Goal: Information Seeking & Learning: Learn about a topic

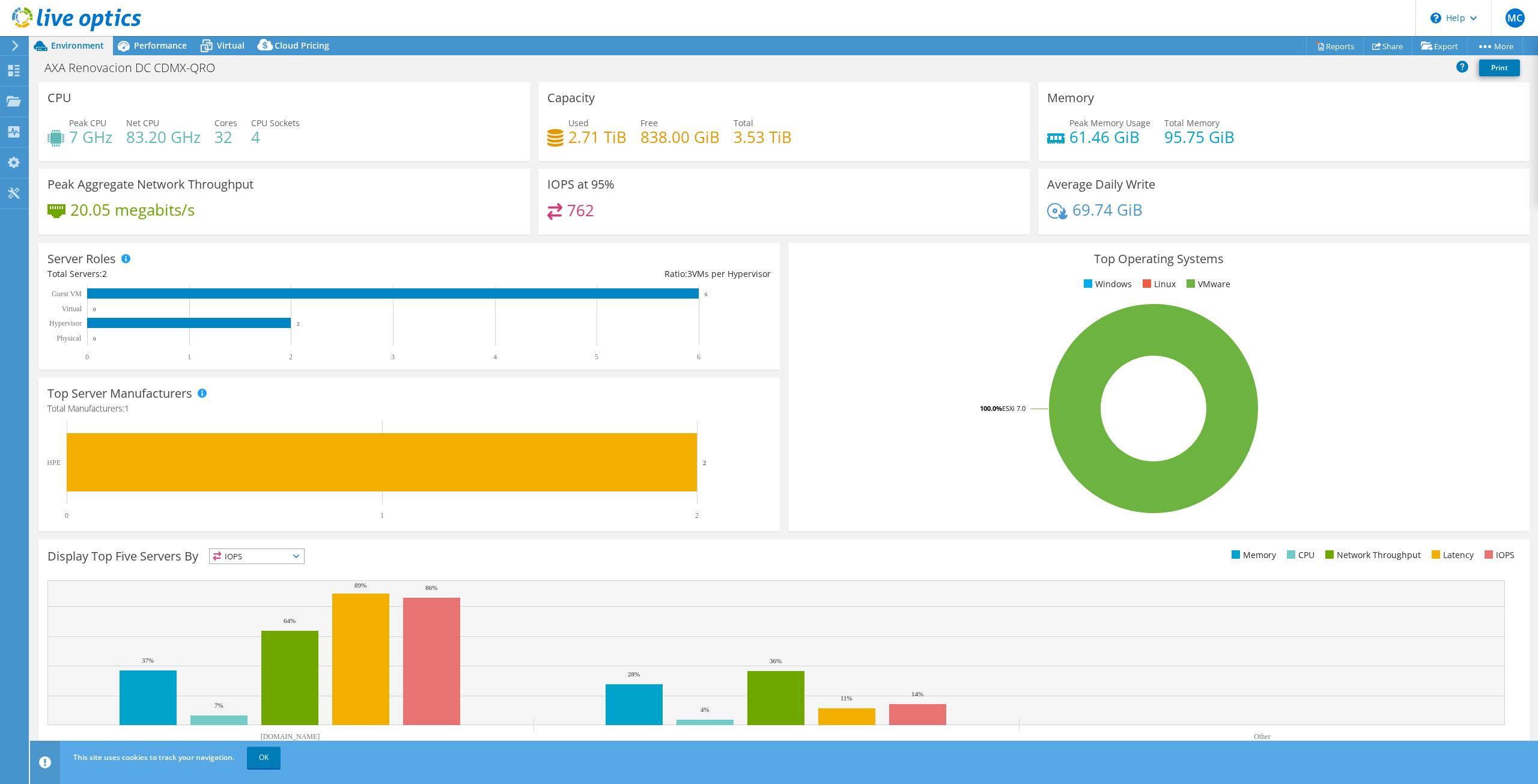
select select "USD"
click at [1097, 649] on rect at bounding box center [777, 652] width 1457 height 145
click at [151, 48] on span "Performance" at bounding box center [160, 45] width 53 height 12
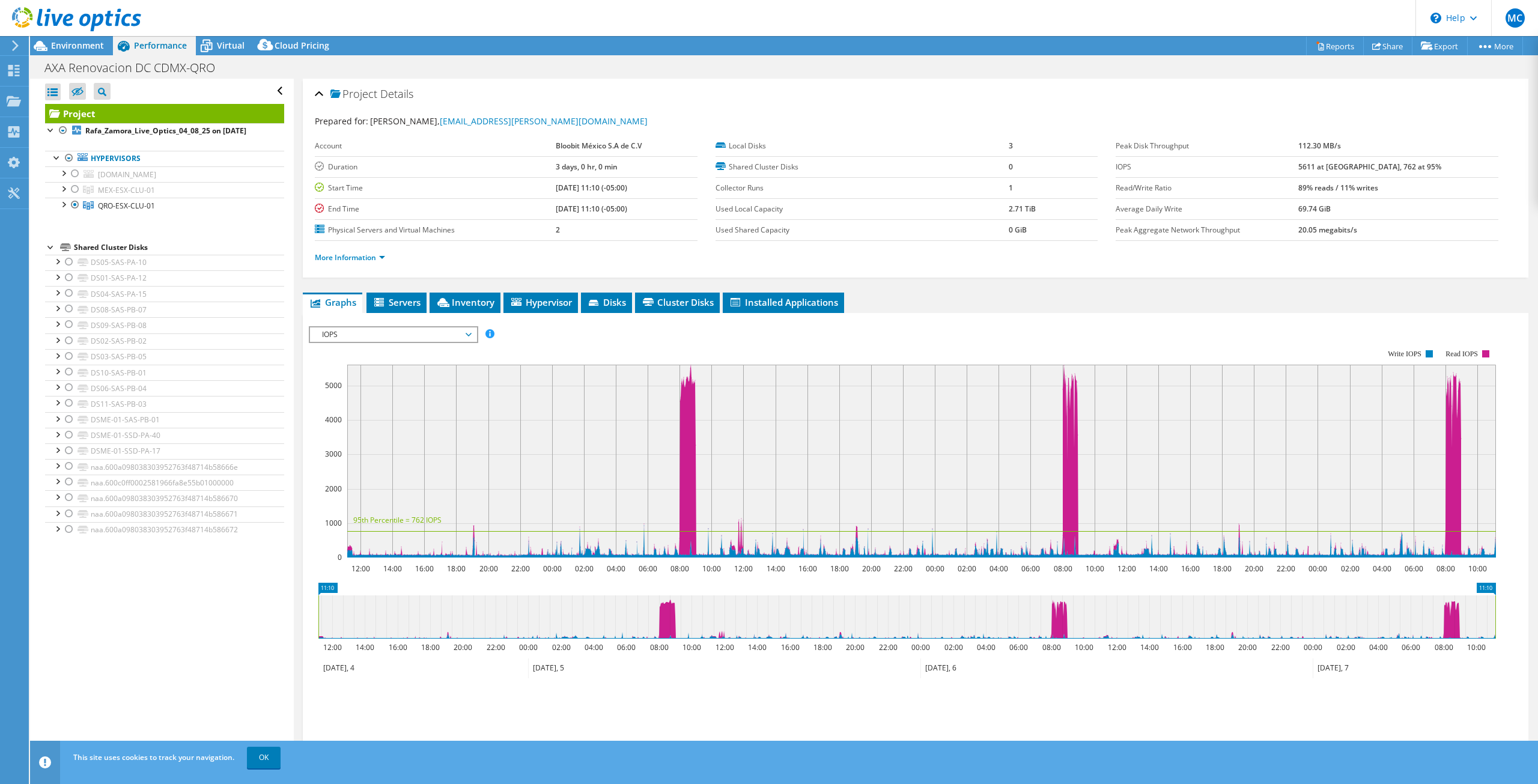
click at [194, 622] on div "Open All Close All Hide Excluded Nodes Project Tree Filter" at bounding box center [162, 419] width 263 height 682
click at [366, 257] on link "More Information" at bounding box center [350, 257] width 70 height 10
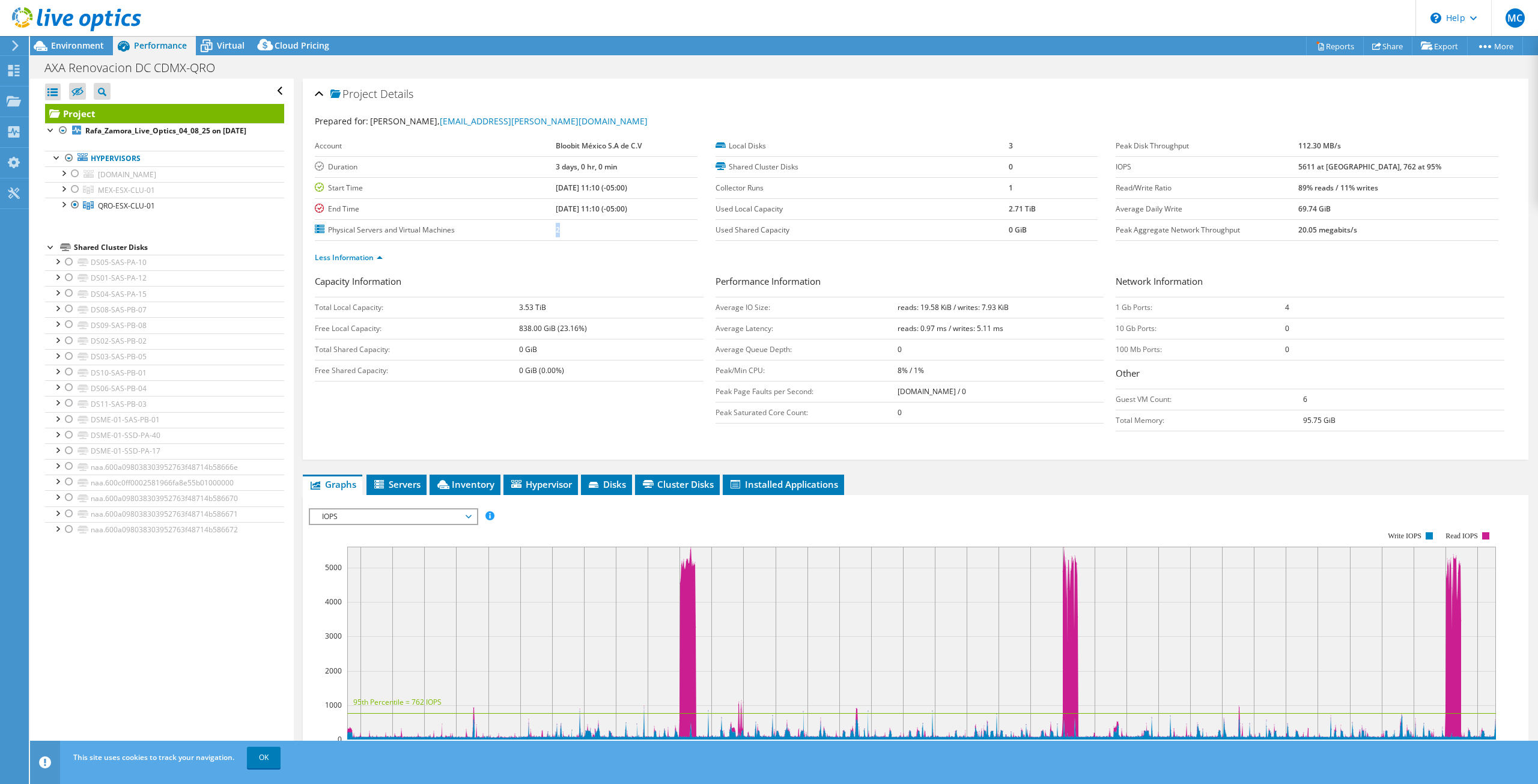
click at [556, 230] on td "2" at bounding box center [626, 229] width 142 height 21
drag, startPoint x: 551, startPoint y: 164, endPoint x: 642, endPoint y: 171, distance: 91.3
click at [642, 171] on tr "Duration 3 days, 0 hr, 0 min" at bounding box center [506, 166] width 382 height 21
drag, startPoint x: 1000, startPoint y: 145, endPoint x: 1011, endPoint y: 145, distance: 11.0
click at [1011, 145] on tr "Local Disks 3" at bounding box center [907, 146] width 382 height 21
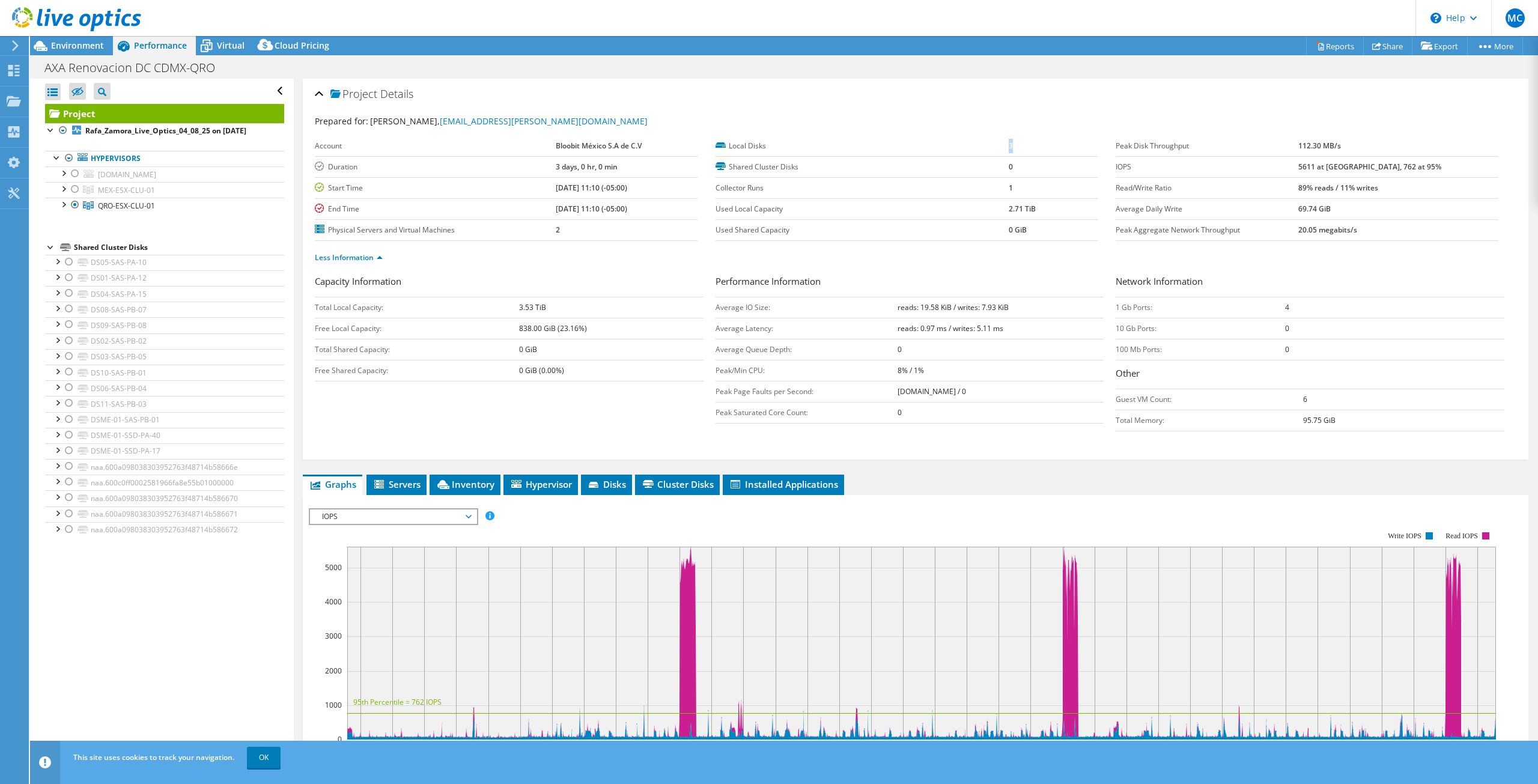
drag, startPoint x: 1000, startPoint y: 208, endPoint x: 1031, endPoint y: 208, distance: 31.0
click at [1031, 208] on tr "Used Local Capacity 2.71 TiB" at bounding box center [907, 208] width 382 height 21
drag, startPoint x: 516, startPoint y: 306, endPoint x: 544, endPoint y: 306, distance: 28.0
click at [544, 306] on tr "Total Local Capacity: 3.53 TiB" at bounding box center [508, 307] width 388 height 21
drag, startPoint x: 553, startPoint y: 327, endPoint x: 585, endPoint y: 325, distance: 32.1
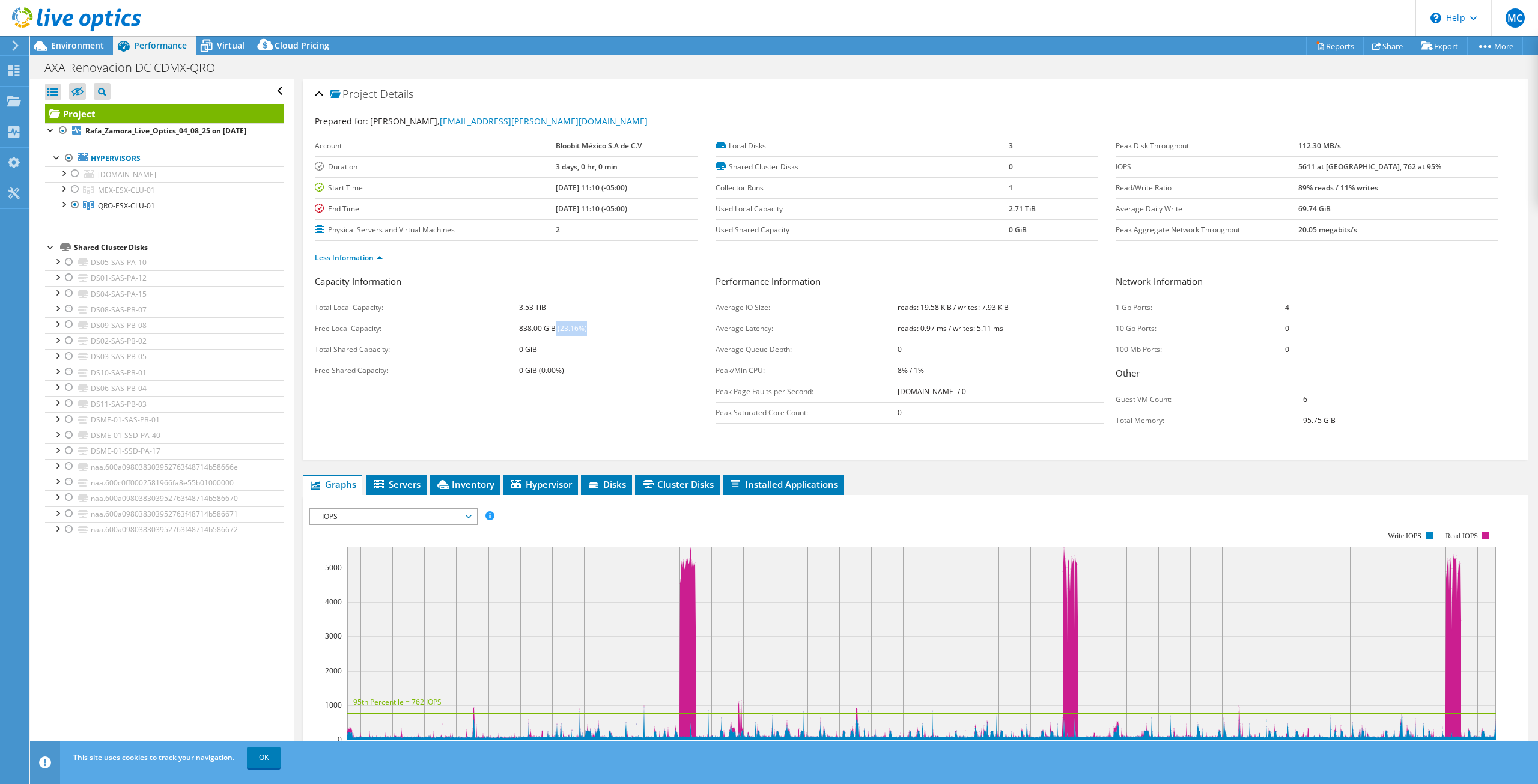
click at [585, 325] on td "838.00 GiB (23.16%)" at bounding box center [611, 328] width 184 height 21
drag, startPoint x: 1337, startPoint y: 144, endPoint x: 1383, endPoint y: 145, distance: 46.0
click at [1383, 145] on tr "Peak Disk Throughput 112.30 MB/s" at bounding box center [1307, 146] width 382 height 21
drag, startPoint x: 1388, startPoint y: 164, endPoint x: 1428, endPoint y: 166, distance: 40.0
click at [1427, 164] on td "5611 at Peak, 762 at 95%" at bounding box center [1398, 166] width 200 height 21
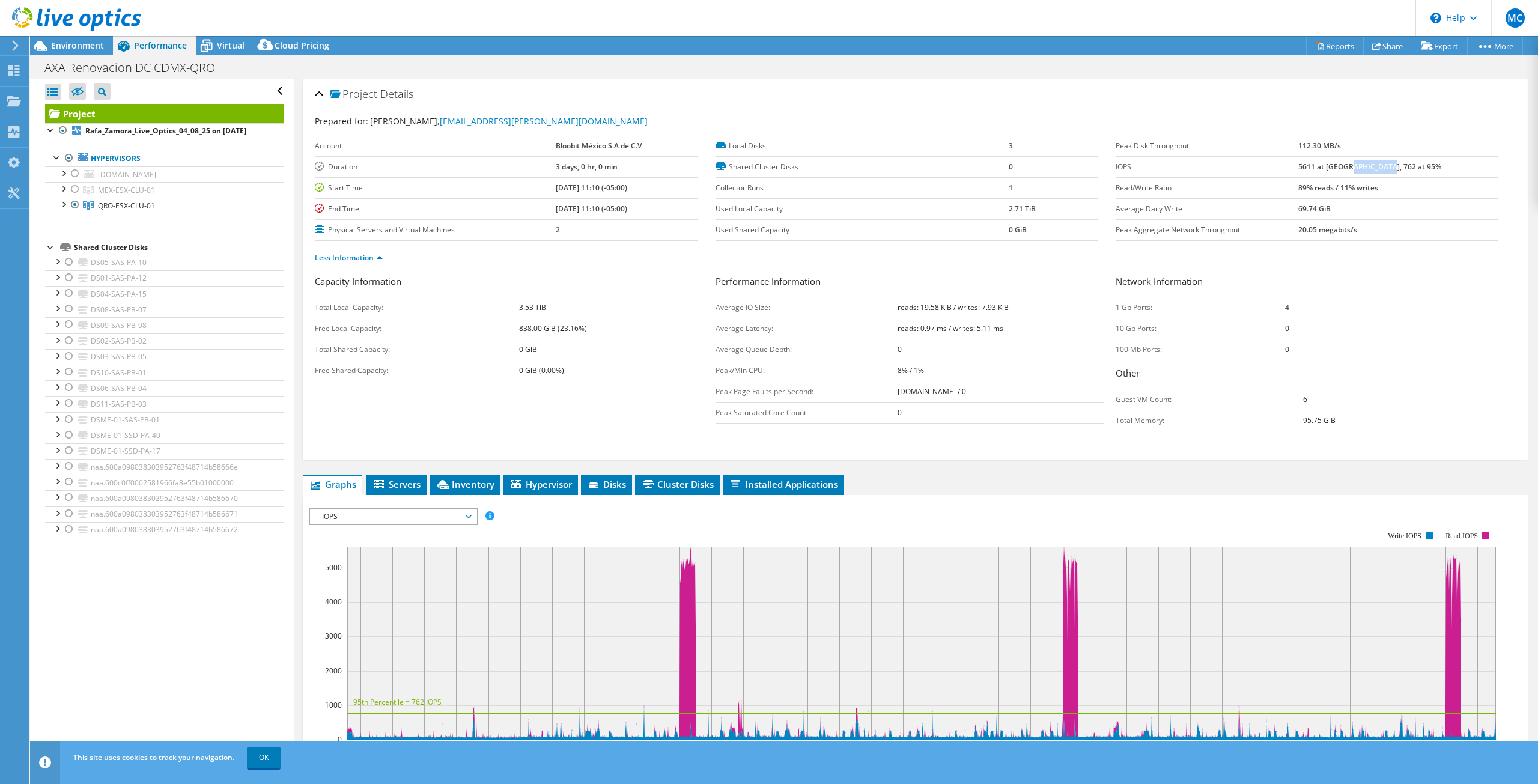
click at [1411, 169] on b "5611 at Peak, 762 at 95%" at bounding box center [1369, 167] width 143 height 10
drag, startPoint x: 1389, startPoint y: 166, endPoint x: 1417, endPoint y: 168, distance: 28.1
click at [1417, 168] on b "5611 at Peak, 762 at 95%" at bounding box center [1369, 167] width 143 height 10
click at [1412, 199] on td "69.74 GiB" at bounding box center [1398, 208] width 200 height 21
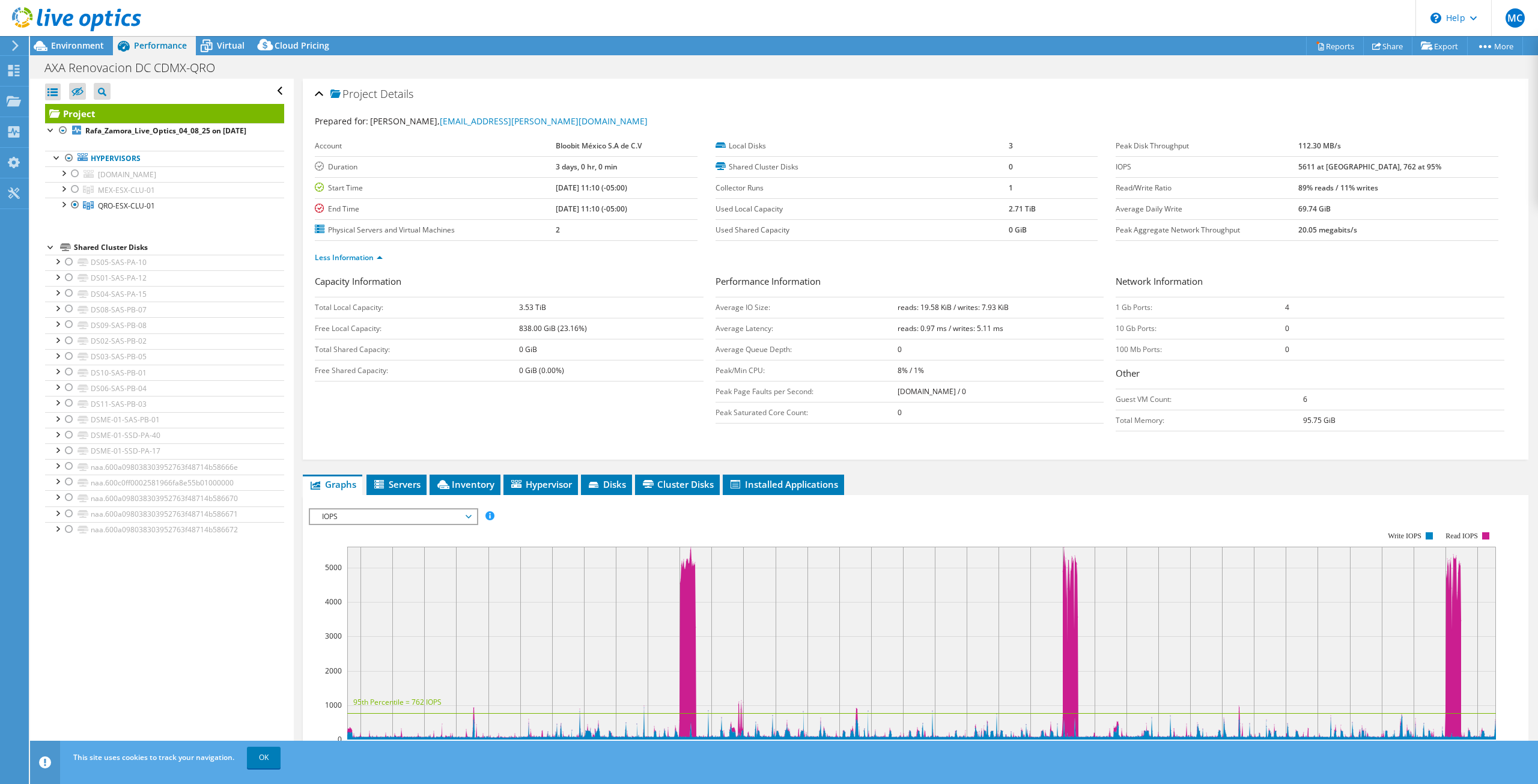
drag, startPoint x: 1328, startPoint y: 187, endPoint x: 1371, endPoint y: 186, distance: 43.0
click at [1371, 186] on tr "Read/Write Ratio 89% reads / 11% writes" at bounding box center [1307, 187] width 382 height 21
click at [1371, 186] on b "89% reads / 11% writes" at bounding box center [1338, 188] width 80 height 10
drag, startPoint x: 1394, startPoint y: 187, endPoint x: 1341, endPoint y: 190, distance: 53.1
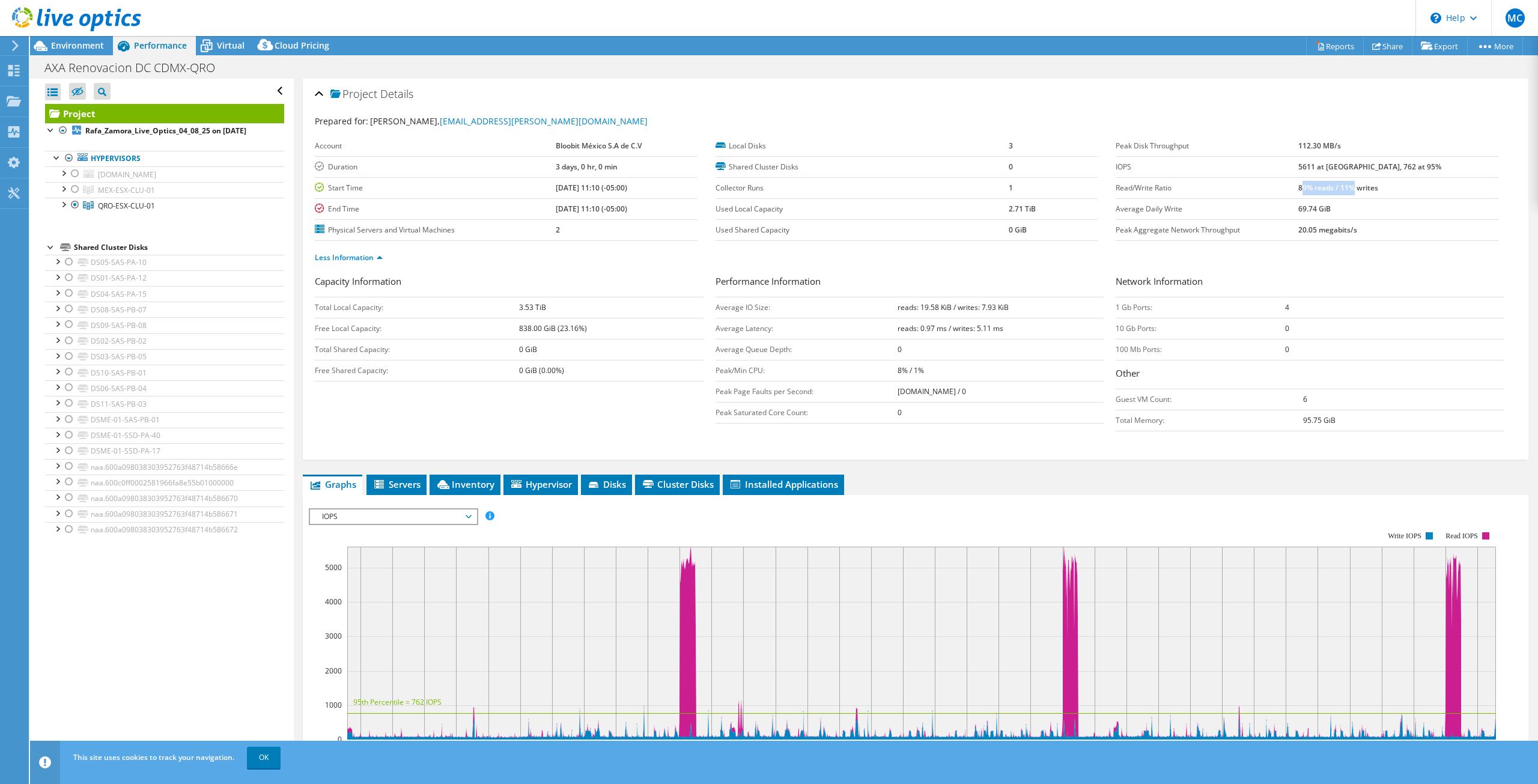
click at [1341, 190] on b "89% reads / 11% writes" at bounding box center [1338, 188] width 80 height 10
drag, startPoint x: 1328, startPoint y: 205, endPoint x: 1389, endPoint y: 241, distance: 70.8
click at [1383, 216] on tr "Average Daily Write 69.74 GiB" at bounding box center [1307, 208] width 382 height 21
drag, startPoint x: 1339, startPoint y: 187, endPoint x: 1416, endPoint y: 187, distance: 77.0
click at [1378, 187] on b "89% reads / 11% writes" at bounding box center [1338, 188] width 80 height 10
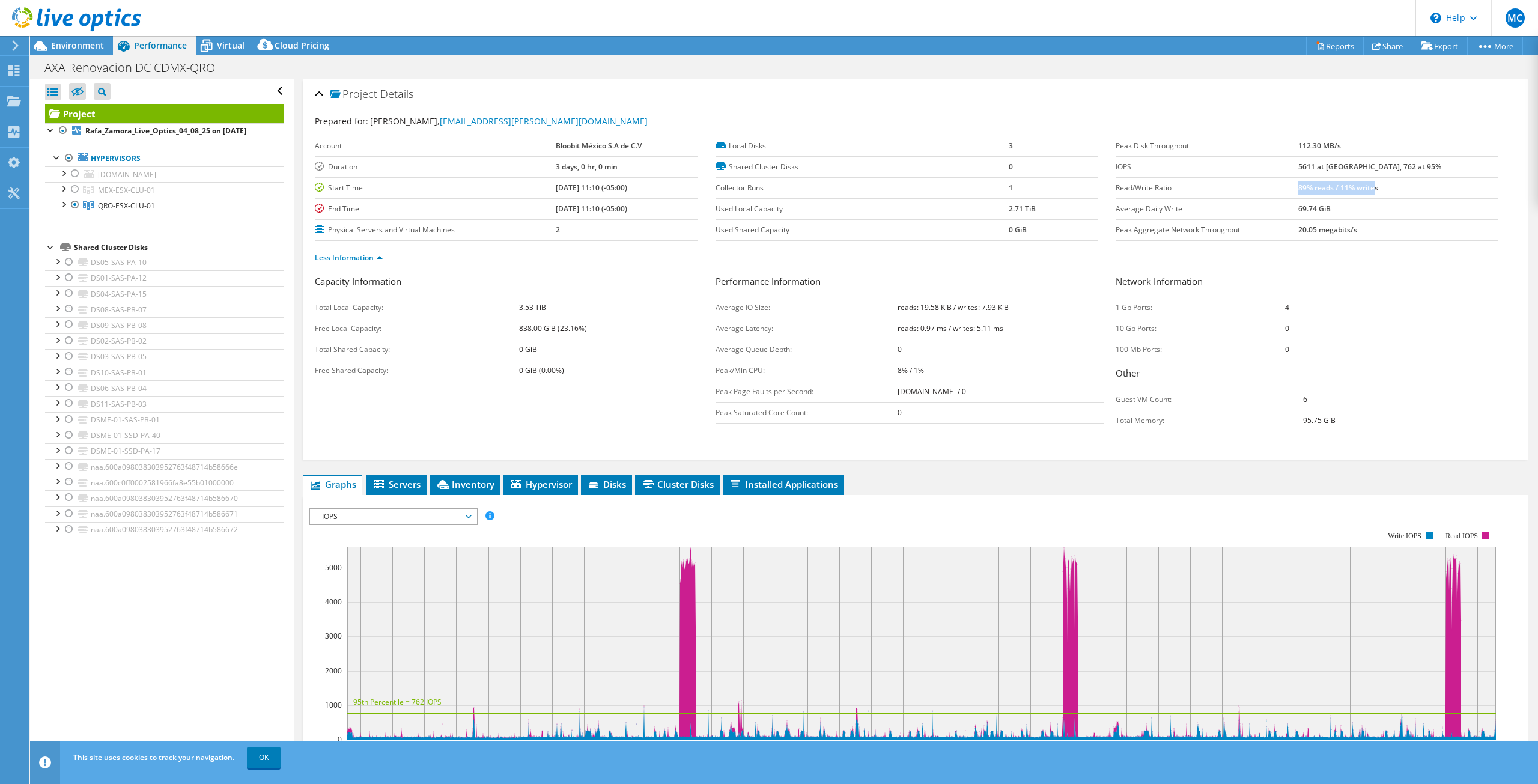
click at [1344, 183] on b "89% reads / 11% writes" at bounding box center [1338, 188] width 80 height 10
drag, startPoint x: 1336, startPoint y: 189, endPoint x: 1383, endPoint y: 190, distance: 47.0
click at [1375, 190] on tr "Read/Write Ratio 89% reads / 11% writes" at bounding box center [1307, 187] width 382 height 21
drag, startPoint x: 1383, startPoint y: 190, endPoint x: 1426, endPoint y: 190, distance: 43.0
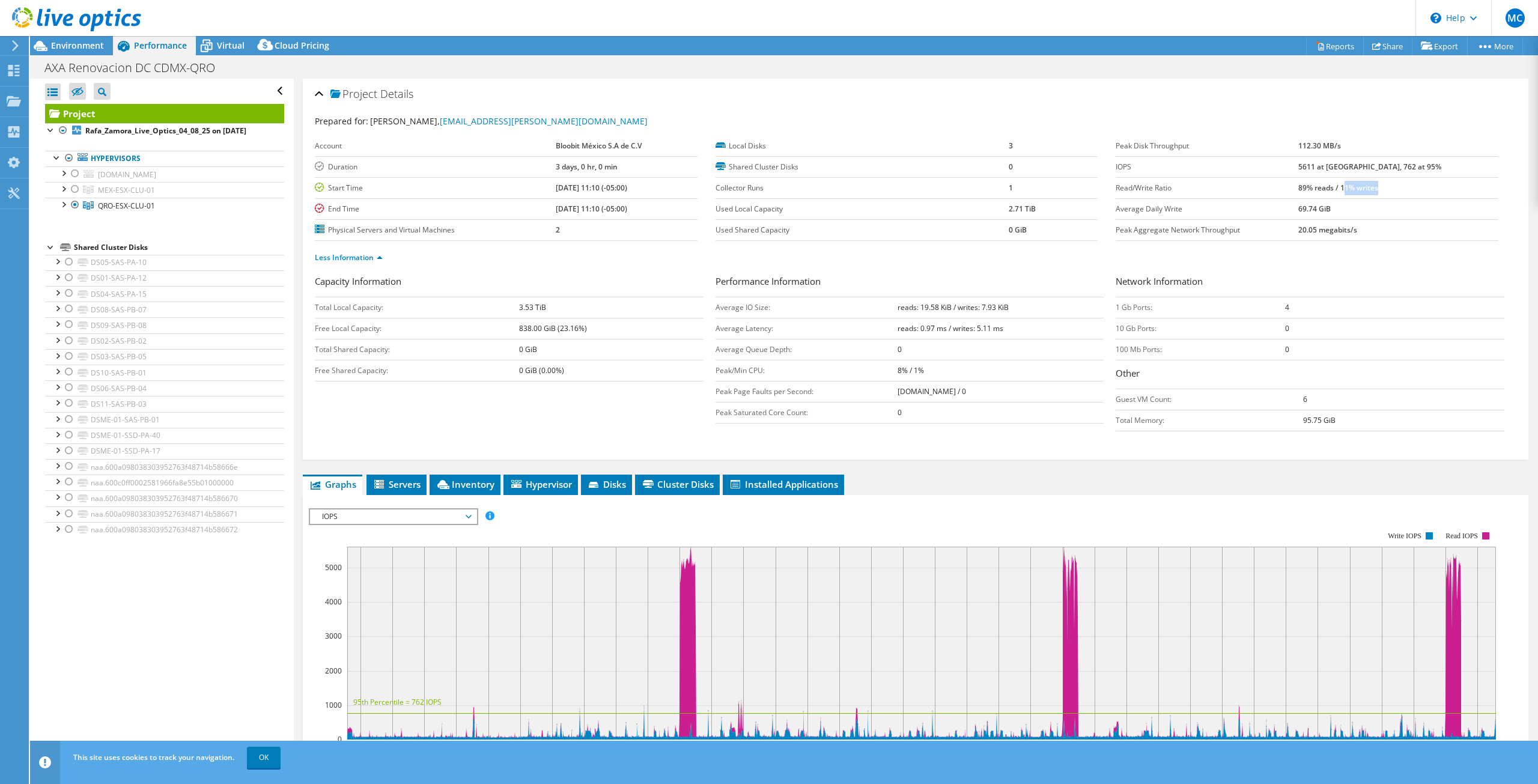
click at [1426, 190] on td "89% reads / 11% writes" at bounding box center [1398, 187] width 200 height 21
click at [408, 488] on li "Servers" at bounding box center [397, 485] width 60 height 20
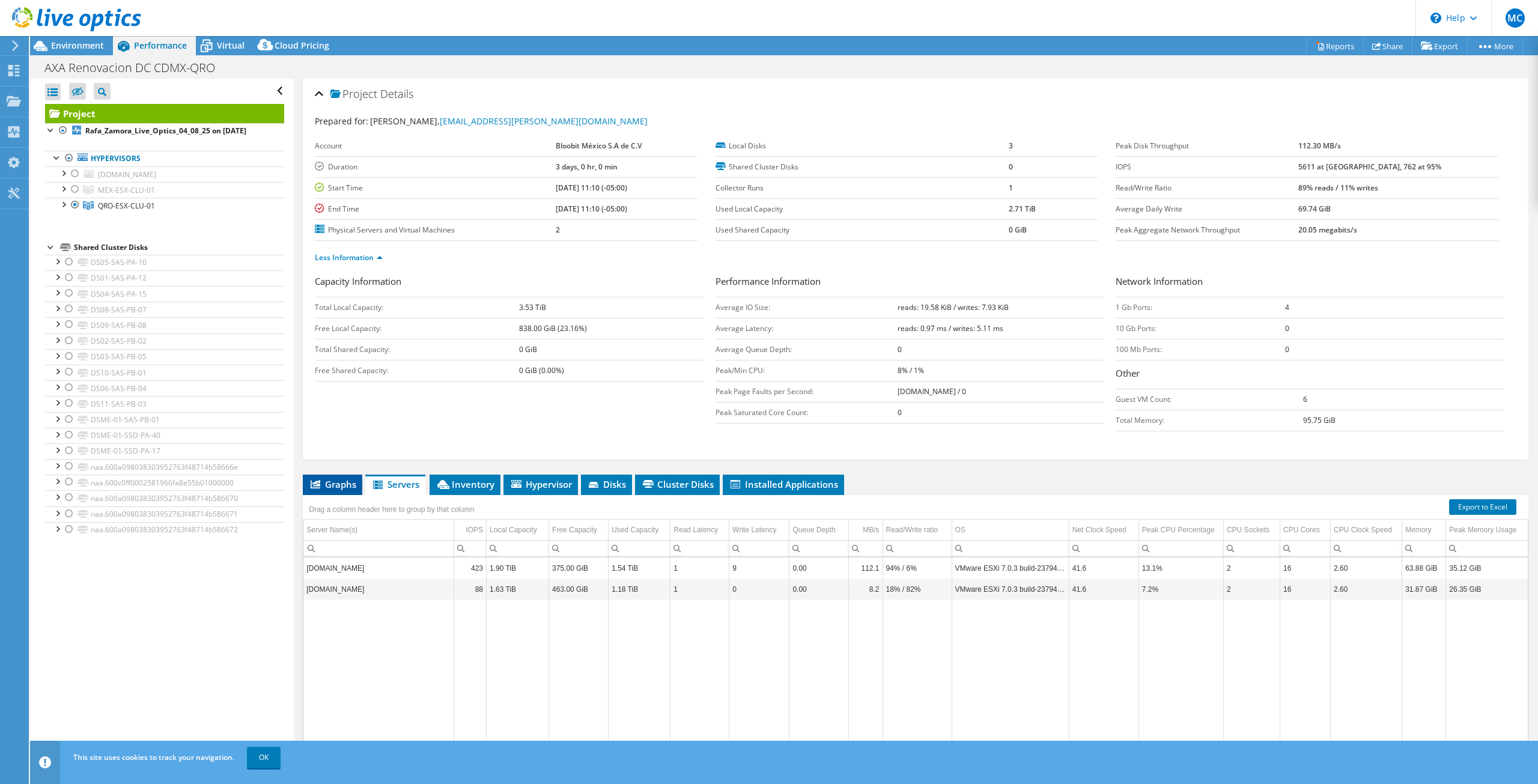
click at [323, 480] on span "Graphs" at bounding box center [332, 484] width 48 height 12
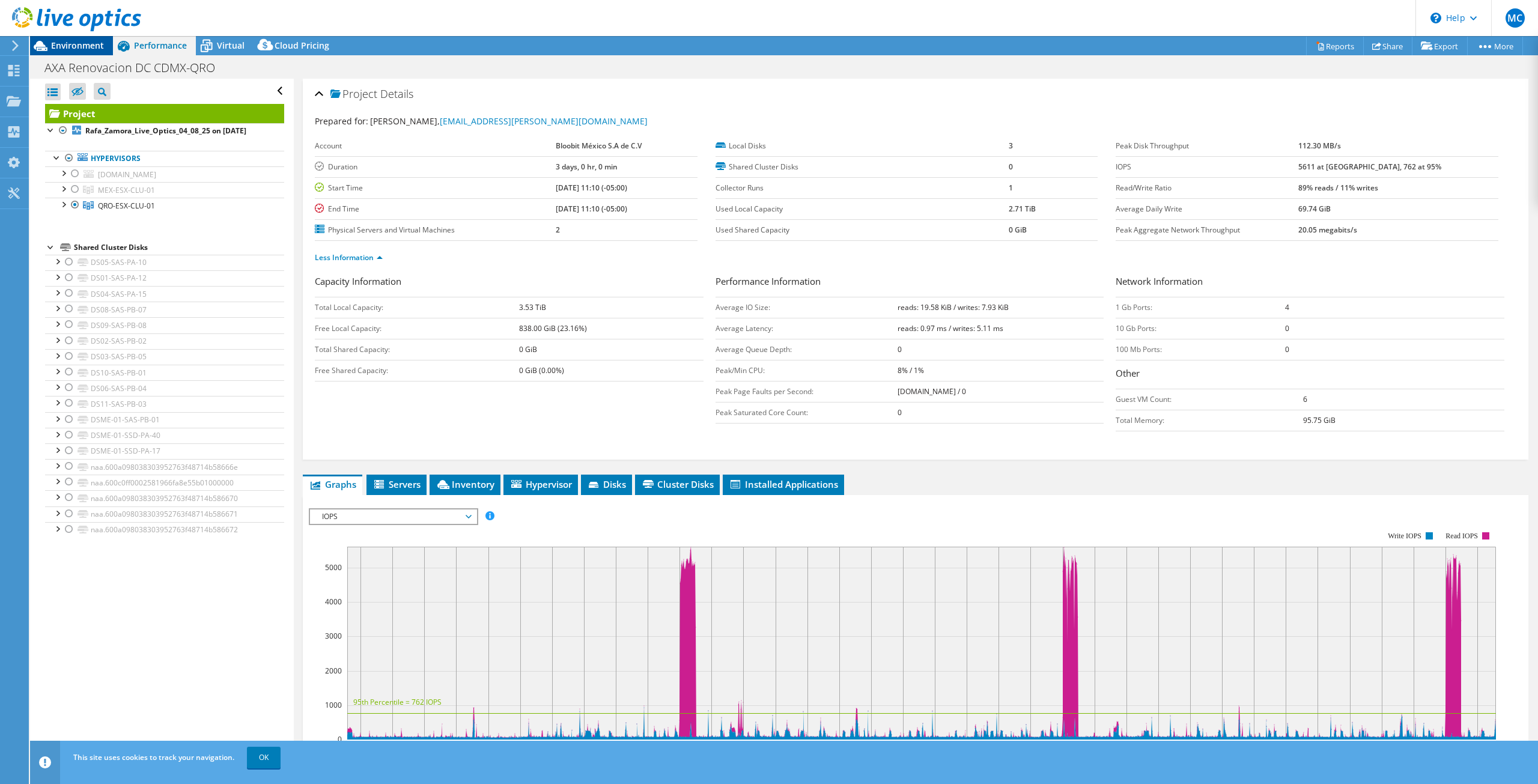
click at [94, 48] on span "Environment" at bounding box center [77, 45] width 53 height 12
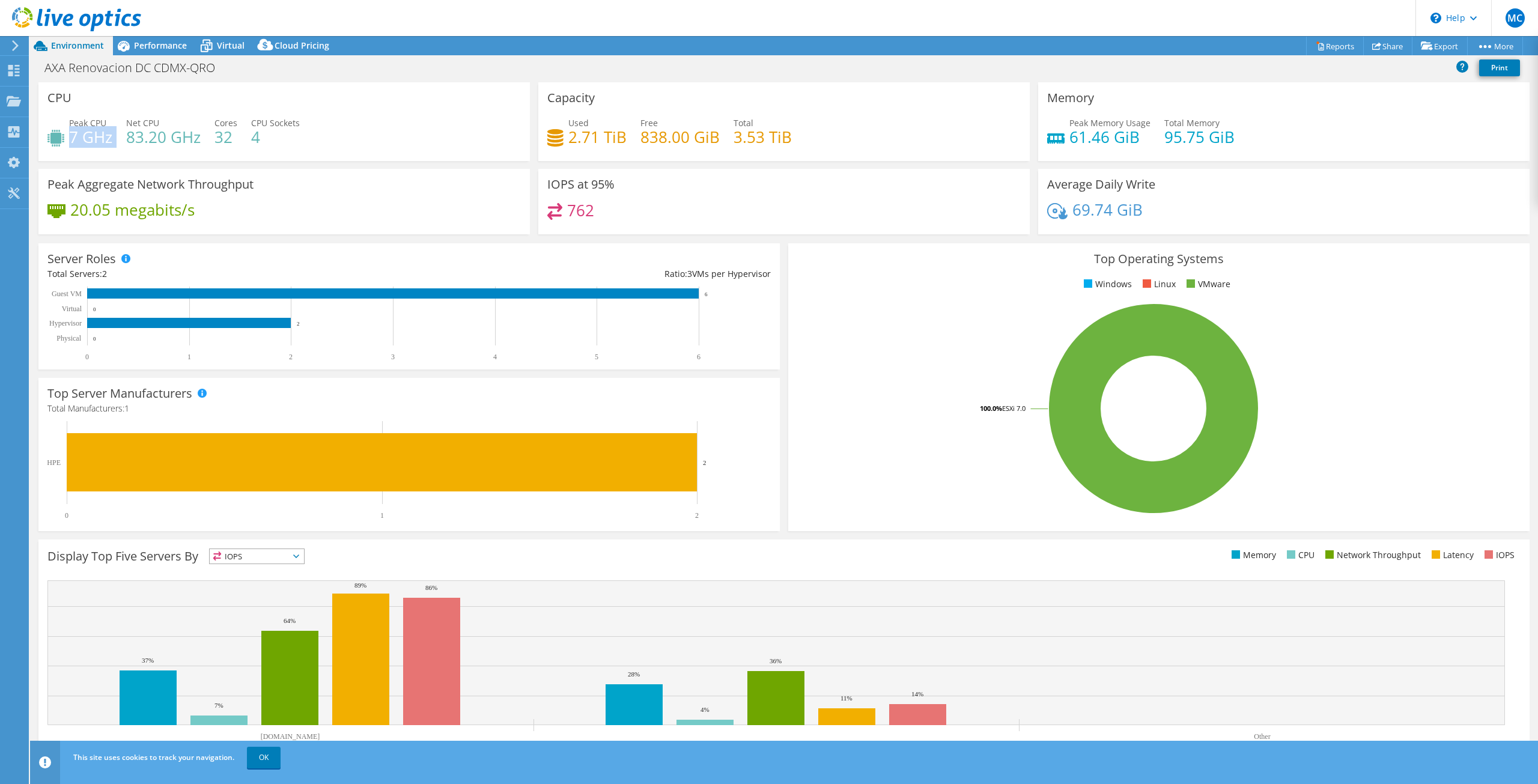
drag, startPoint x: 71, startPoint y: 145, endPoint x: 122, endPoint y: 141, distance: 51.2
click at [122, 141] on div "Peak CPU 7 GHz Net CPU 83.20 GHz Cores 32 CPU Sockets 4" at bounding box center [284, 136] width 473 height 39
click at [257, 761] on link "OK" at bounding box center [263, 757] width 34 height 22
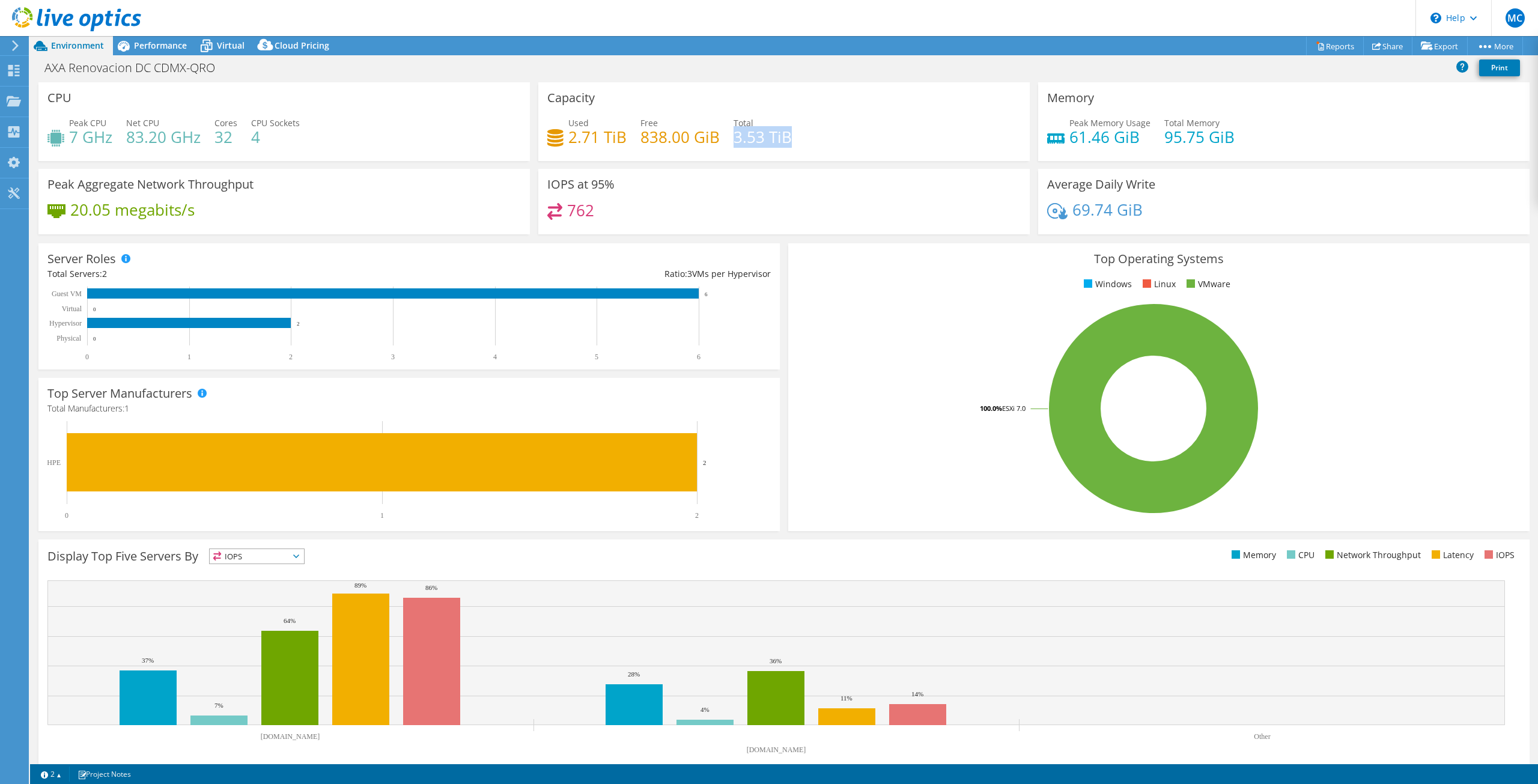
drag, startPoint x: 730, startPoint y: 134, endPoint x: 802, endPoint y: 134, distance: 72.0
click at [802, 134] on div "Used 2.71 TiB Free 838.00 GiB Total 3.53 TiB" at bounding box center [784, 136] width 473 height 39
drag, startPoint x: 566, startPoint y: 134, endPoint x: 653, endPoint y: 138, distance: 87.1
click at [652, 138] on div "Used 2.71 TiB Free 838.00 GiB Total 3.53 TiB" at bounding box center [784, 136] width 473 height 39
click at [672, 139] on h4 "838.00 GiB" at bounding box center [680, 137] width 80 height 13
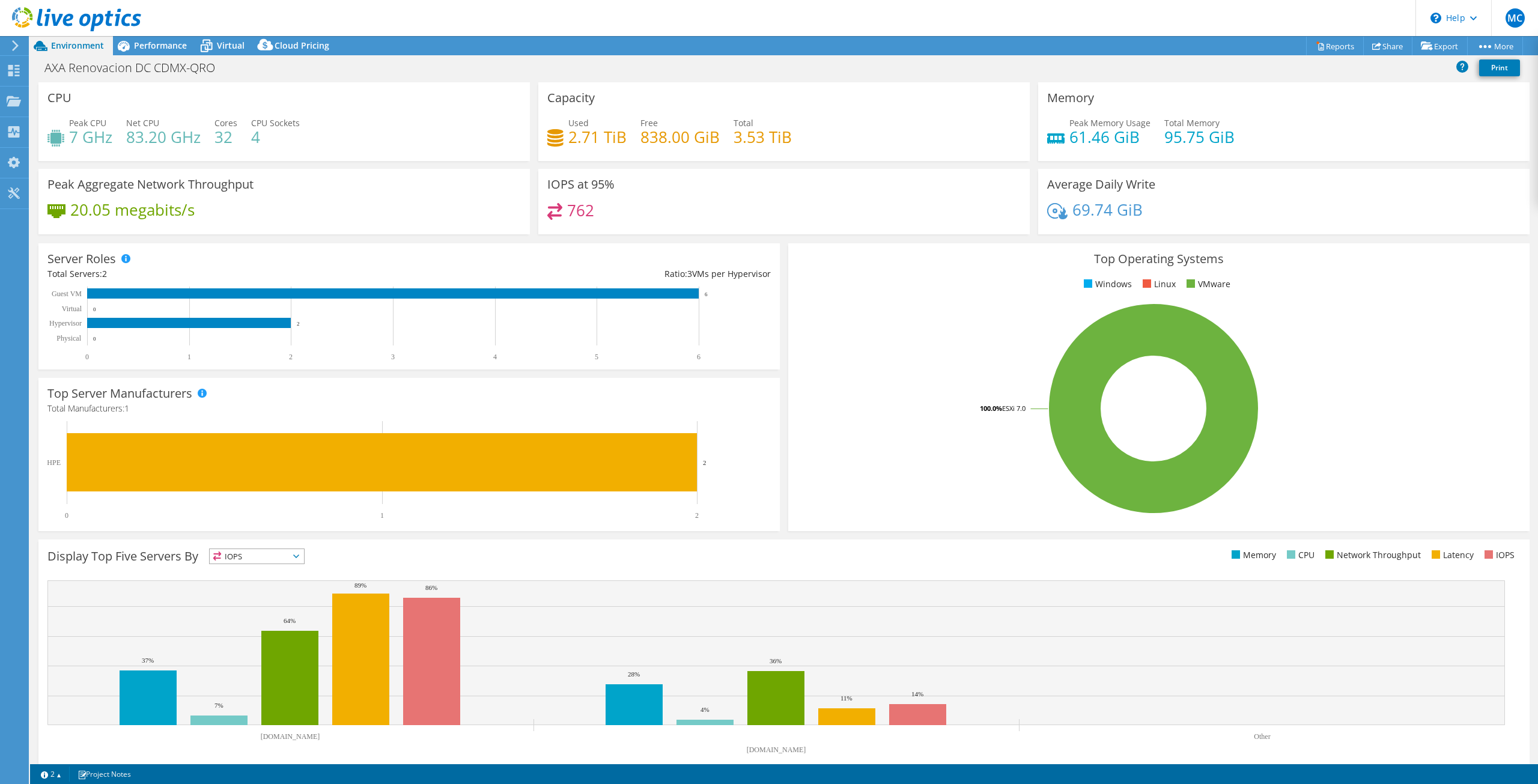
click at [672, 139] on h4 "838.00 GiB" at bounding box center [680, 137] width 80 height 13
drag, startPoint x: 714, startPoint y: 135, endPoint x: 638, endPoint y: 141, distance: 76.2
click at [641, 141] on h4 "838.00 GiB" at bounding box center [680, 137] width 80 height 13
drag, startPoint x: 731, startPoint y: 137, endPoint x: 787, endPoint y: 139, distance: 56.0
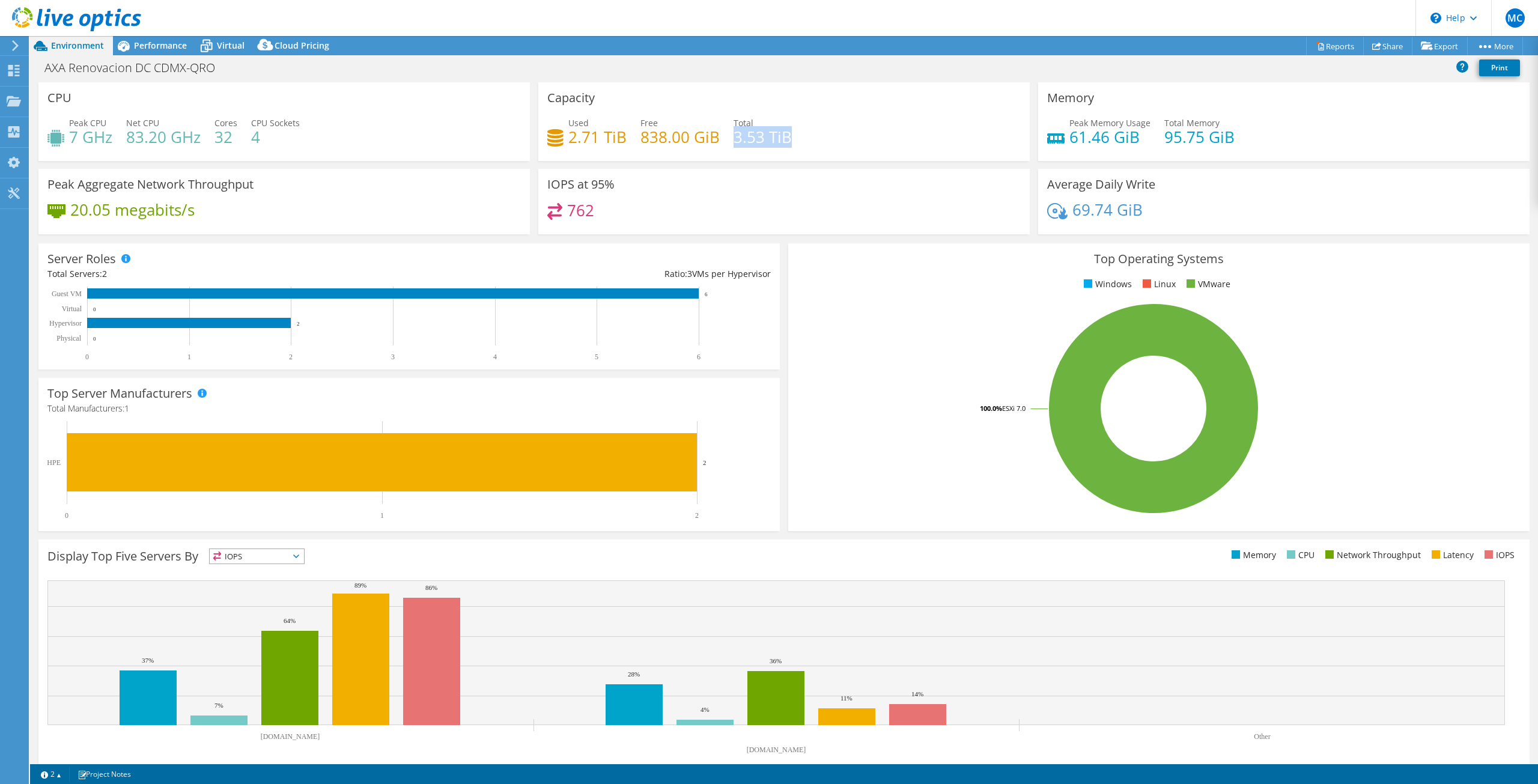
click at [787, 139] on div "Used 2.71 TiB Free 838.00 GiB Total 3.53 TiB" at bounding box center [784, 136] width 473 height 39
click at [1152, 148] on div "Peak Memory Usage 61.46 GiB Total Memory 95.75 GiB" at bounding box center [1283, 136] width 473 height 39
drag, startPoint x: 1161, startPoint y: 137, endPoint x: 1227, endPoint y: 137, distance: 66.0
click at [1227, 137] on div "Peak Memory Usage 61.46 GiB Total Memory 95.75 GiB" at bounding box center [1283, 136] width 473 height 39
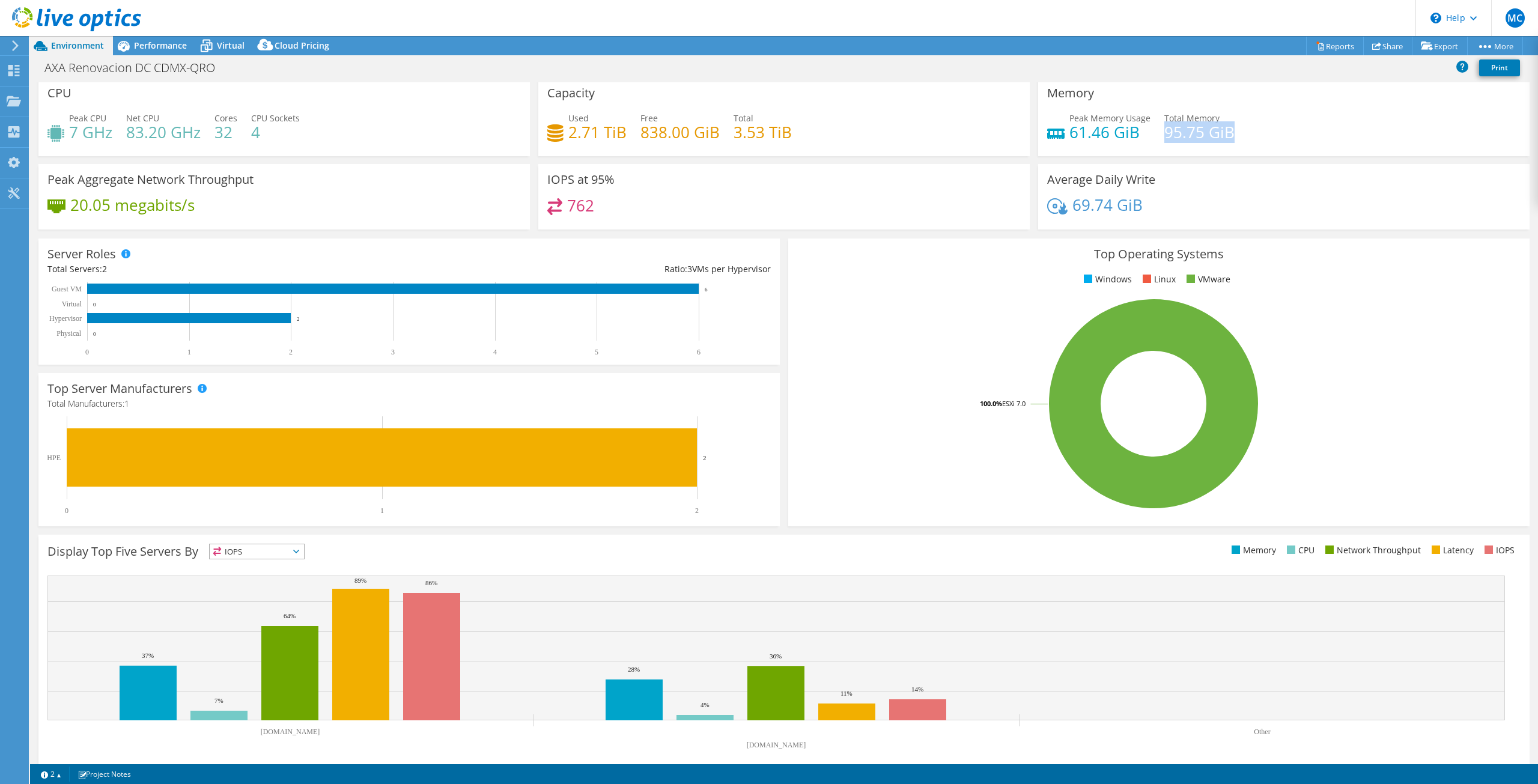
scroll to position [17, 0]
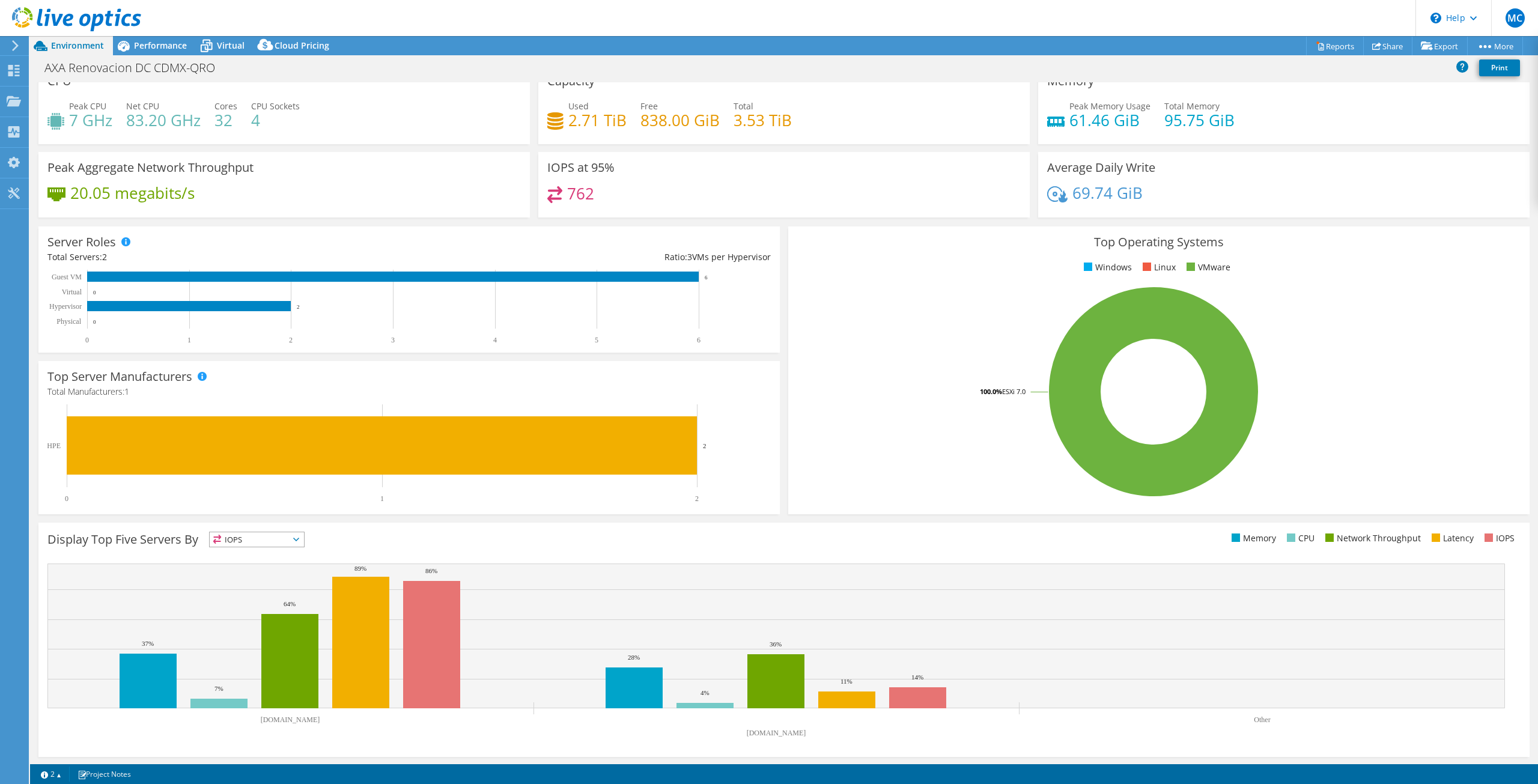
click at [247, 548] on div "Display Top Five Servers By IOPS IOPS" at bounding box center [416, 542] width 736 height 20
click at [253, 537] on span "IOPS" at bounding box center [257, 539] width 94 height 14
click at [247, 568] on li "Memory" at bounding box center [257, 572] width 94 height 17
click at [511, 546] on div "Display Top Five Servers By Memory IOPS" at bounding box center [416, 542] width 736 height 20
drag, startPoint x: 1069, startPoint y: 118, endPoint x: 1134, endPoint y: 122, distance: 65.1
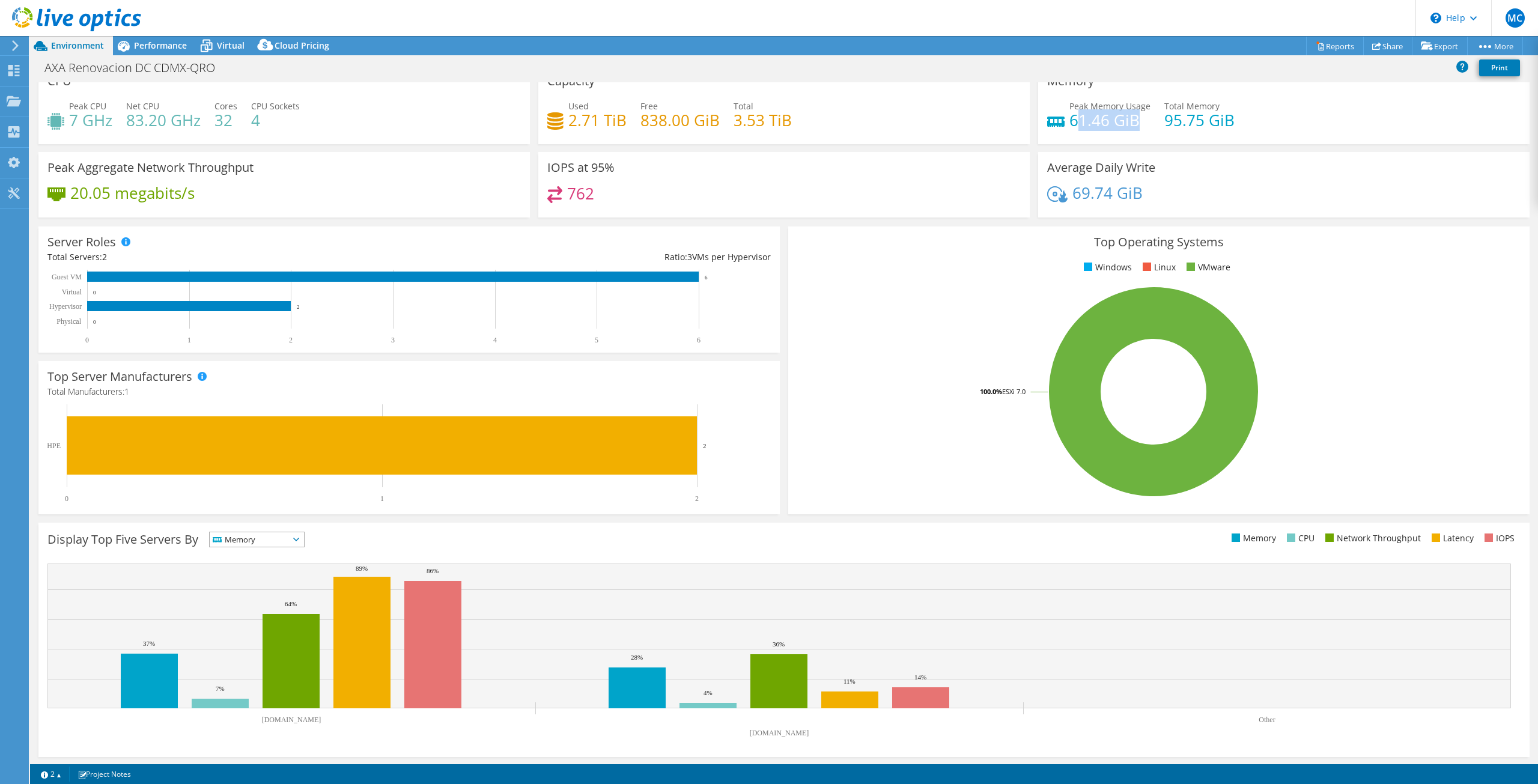
click at [1128, 122] on h4 "61.46 GiB" at bounding box center [1109, 120] width 81 height 13
drag, startPoint x: 1163, startPoint y: 120, endPoint x: 1214, endPoint y: 120, distance: 51.0
click at [1214, 120] on h4 "95.75 GiB" at bounding box center [1199, 120] width 70 height 13
click at [1193, 124] on h4 "95.75 GiB" at bounding box center [1199, 120] width 70 height 13
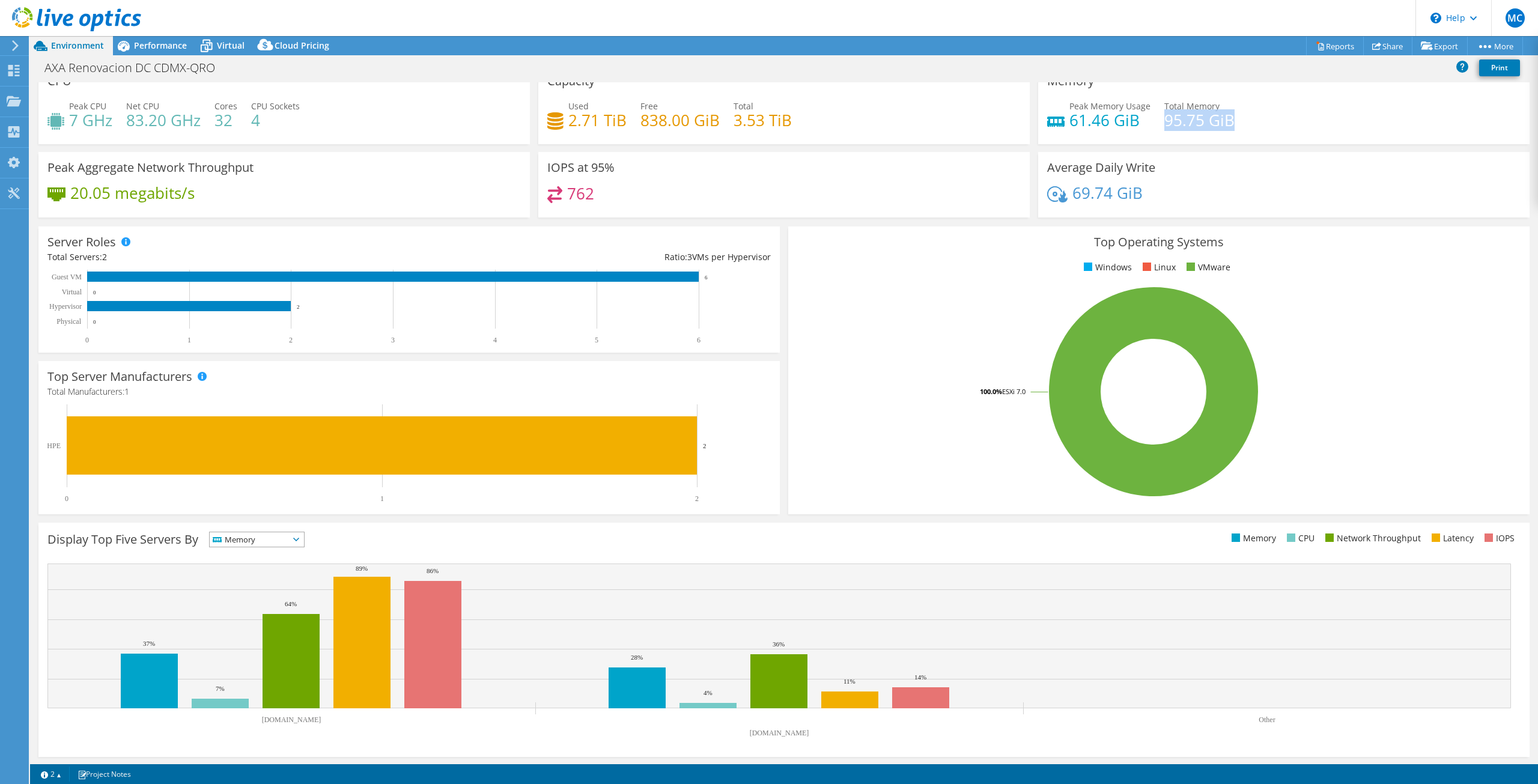
drag, startPoint x: 1157, startPoint y: 122, endPoint x: 1223, endPoint y: 122, distance: 66.0
click at [1223, 122] on h4 "95.75 GiB" at bounding box center [1199, 120] width 70 height 13
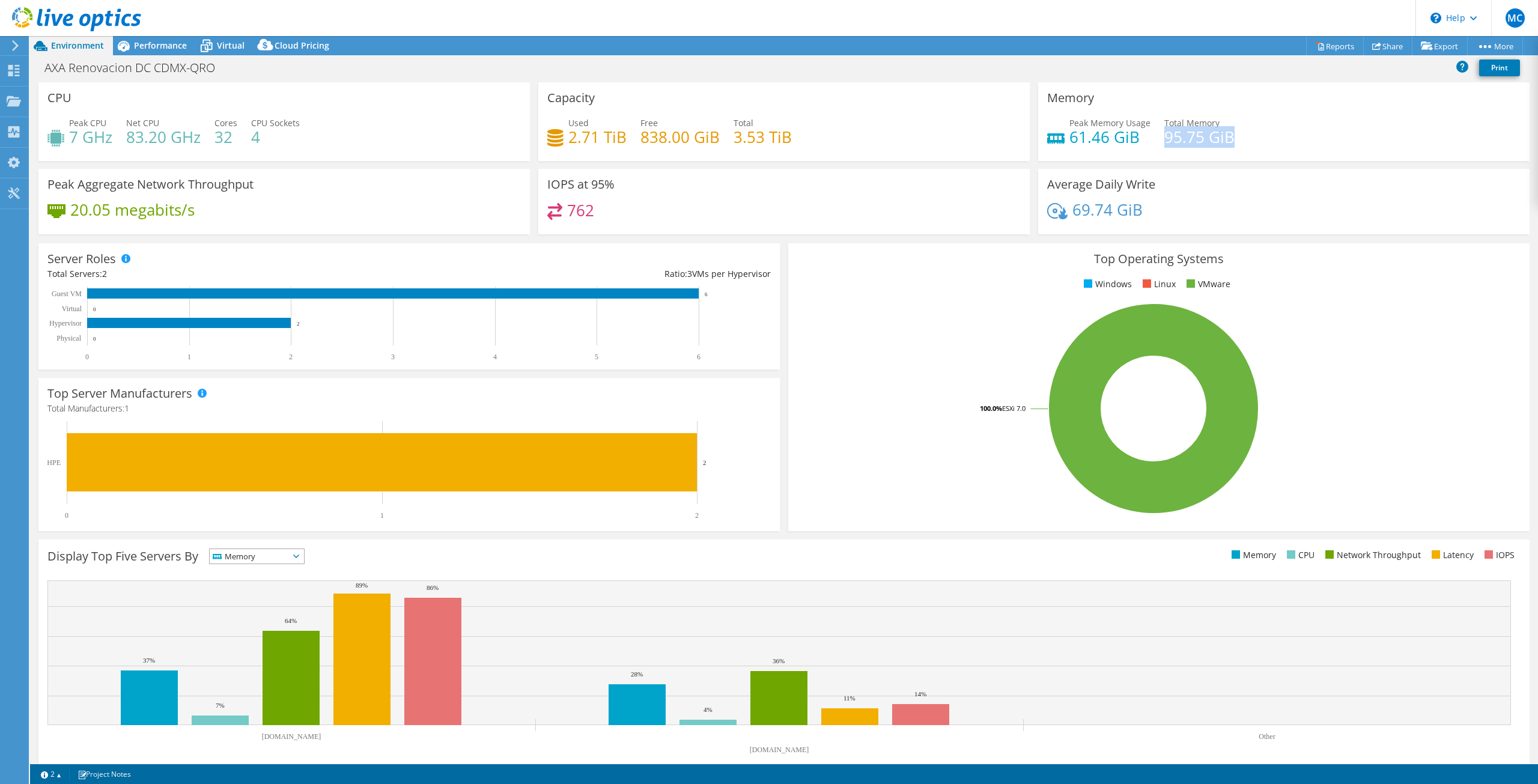
click at [1191, 141] on h4 "95.75 GiB" at bounding box center [1199, 137] width 70 height 13
drag, startPoint x: 723, startPoint y: 139, endPoint x: 784, endPoint y: 138, distance: 61.0
click at [793, 138] on div "Used 2.71 TiB Free 838.00 GiB Total 3.53 TiB" at bounding box center [784, 136] width 473 height 39
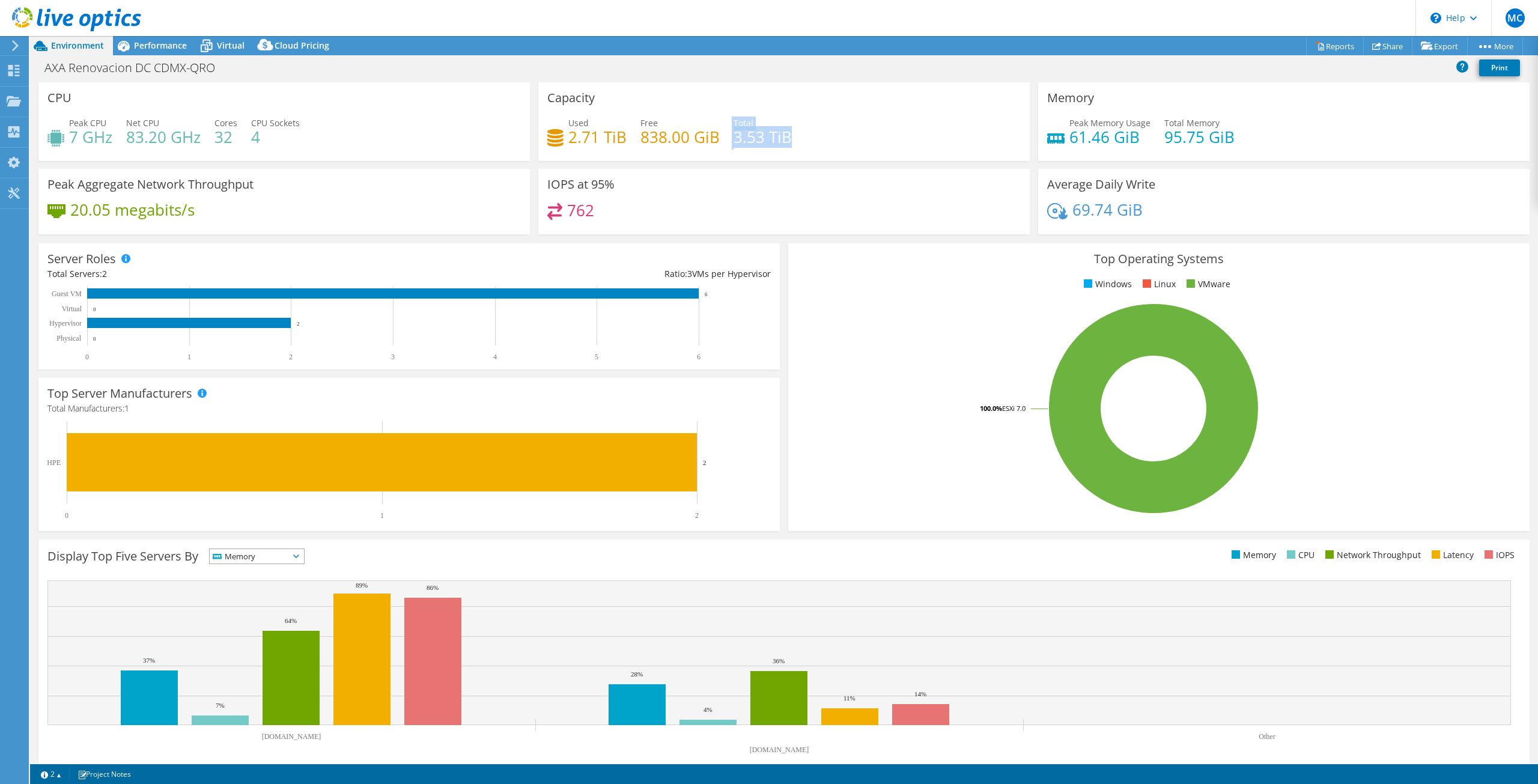
click at [780, 138] on h4 "3.53 TiB" at bounding box center [762, 137] width 58 height 13
click at [780, 139] on h4 "3.53 TiB" at bounding box center [762, 137] width 58 height 13
click at [761, 132] on h4 "3.53 TiB" at bounding box center [762, 137] width 58 height 13
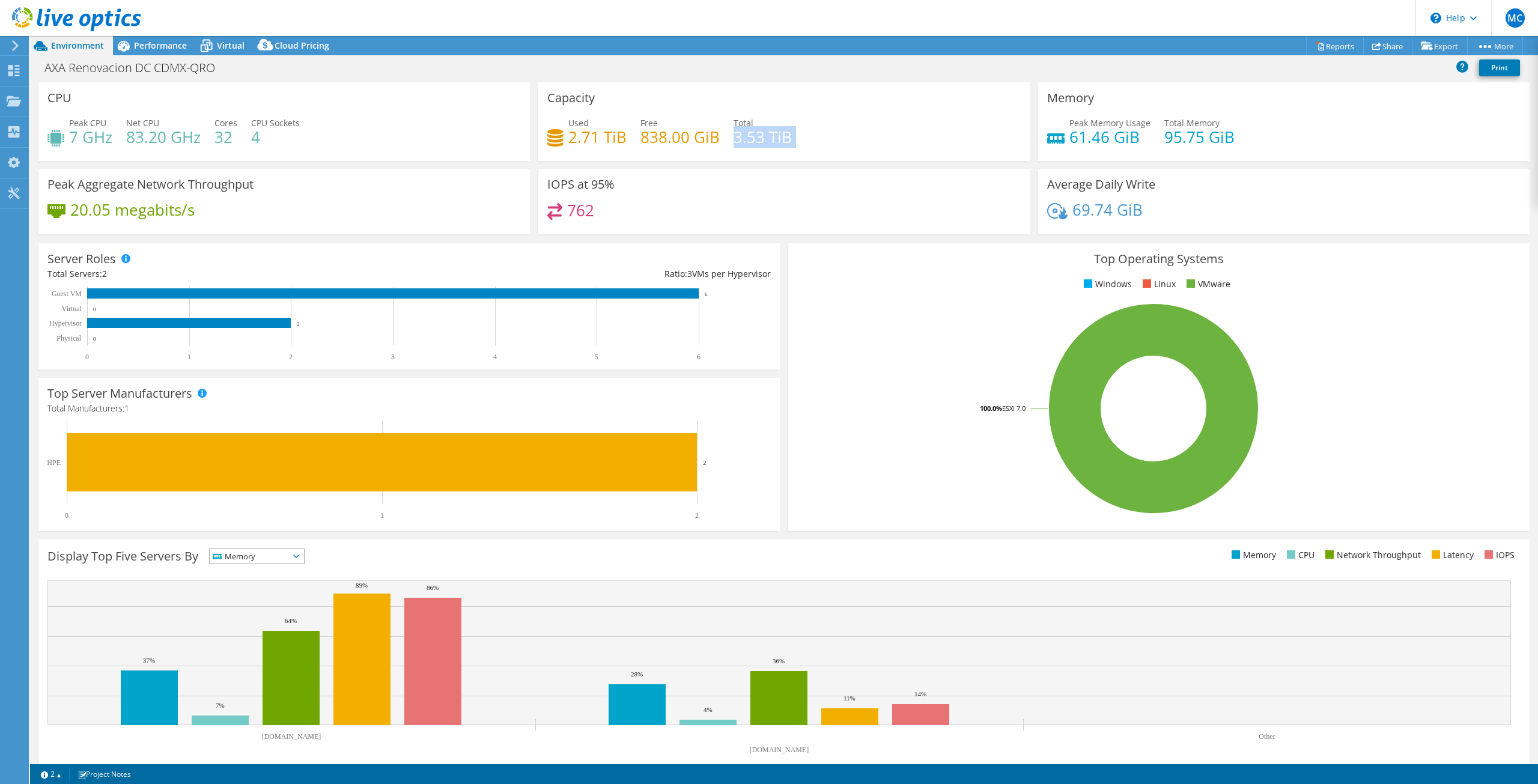
click at [761, 132] on h4 "3.53 TiB" at bounding box center [762, 137] width 58 height 13
click at [891, 140] on div "Used 2.71 TiB Free 838.00 GiB Total 3.53 TiB" at bounding box center [784, 136] width 473 height 39
drag, startPoint x: 152, startPoint y: 66, endPoint x: 219, endPoint y: 64, distance: 67.0
click at [219, 64] on h1 "AXA Renovacion DC CDMX-QRO" at bounding box center [137, 68] width 195 height 13
click at [340, 90] on div "CPU Peak CPU 7 GHz Net CPU 83.20 GHz Cores 32 CPU Sockets 4" at bounding box center [284, 122] width 491 height 79
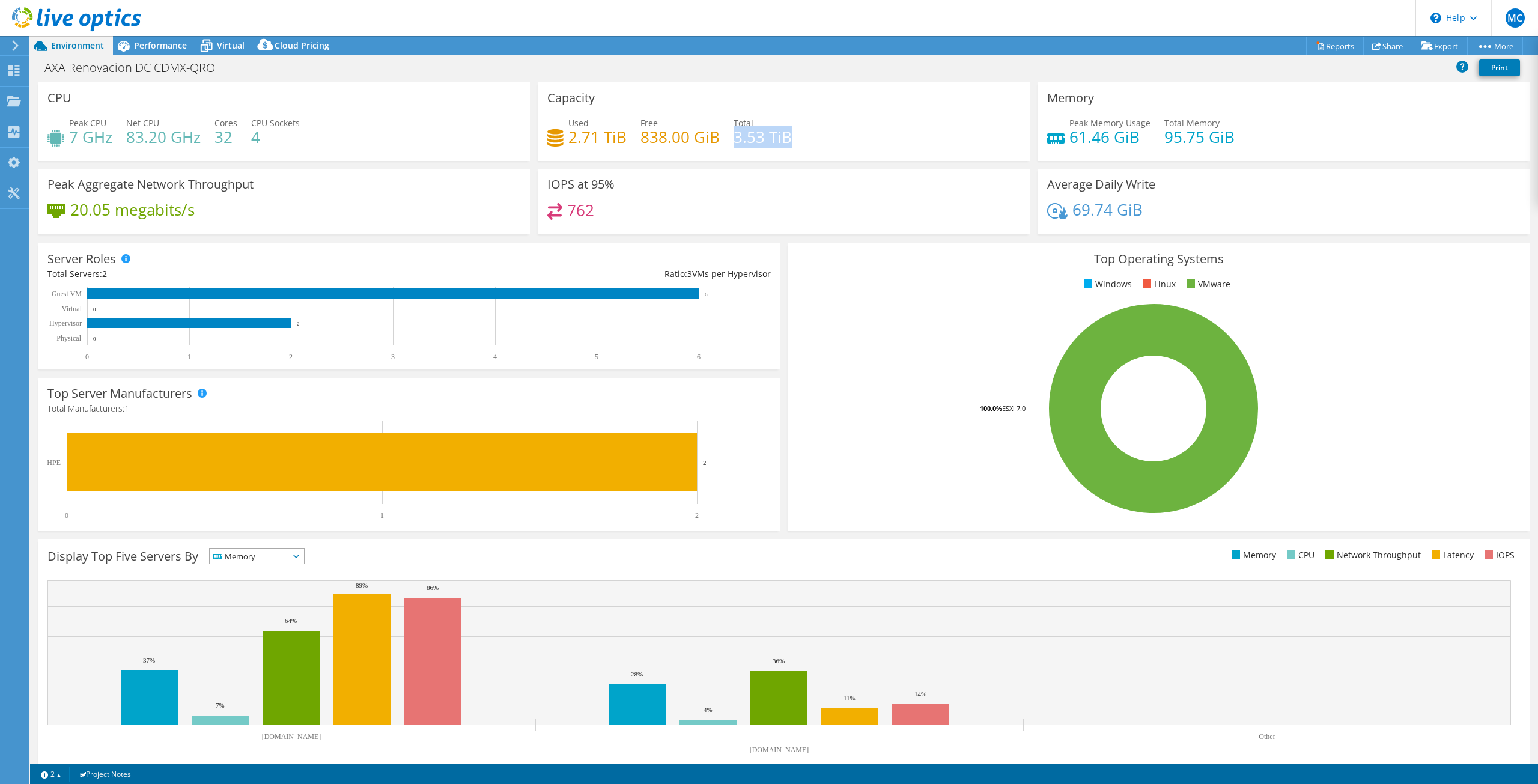
drag, startPoint x: 731, startPoint y: 138, endPoint x: 786, endPoint y: 132, distance: 55.3
click at [786, 132] on h4 "3.53 TiB" at bounding box center [762, 137] width 58 height 13
click at [793, 141] on div "Used 2.71 TiB Free 838.00 GiB Total 3.53 TiB" at bounding box center [784, 136] width 473 height 39
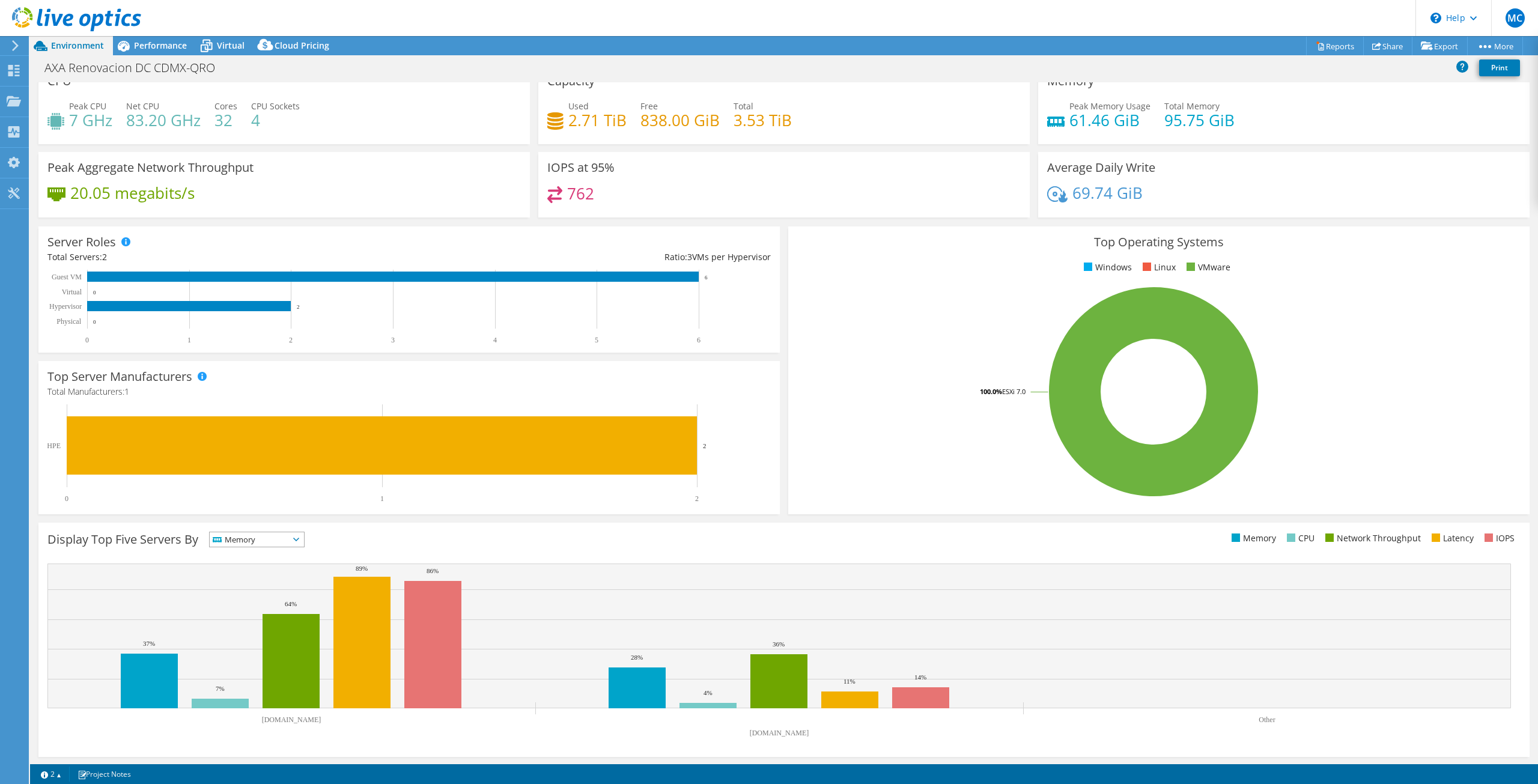
click at [264, 539] on span "Memory" at bounding box center [249, 539] width 80 height 14
click at [245, 580] on li "CPU" at bounding box center [257, 589] width 94 height 17
click at [386, 535] on div "Display Top Five Servers By CPU IOPS" at bounding box center [416, 542] width 736 height 20
click at [790, 537] on ul "Memory CPU Network Throughput Latency IOPS" at bounding box center [1152, 538] width 736 height 13
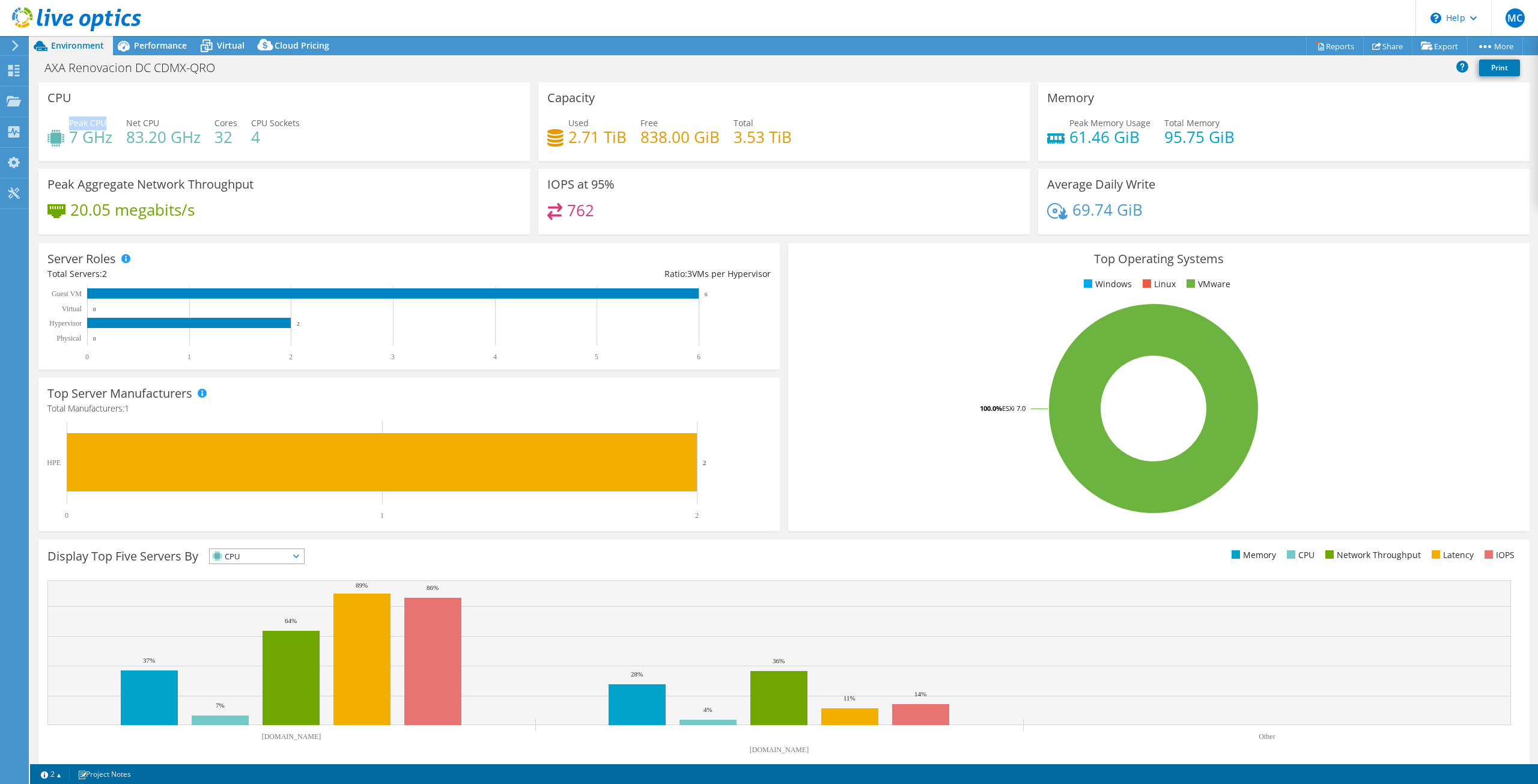
drag, startPoint x: 71, startPoint y: 122, endPoint x: 110, endPoint y: 121, distance: 39.0
click at [110, 121] on div "Peak CPU 7 GHz" at bounding box center [91, 130] width 44 height 27
click at [161, 41] on span "Performance" at bounding box center [160, 45] width 53 height 12
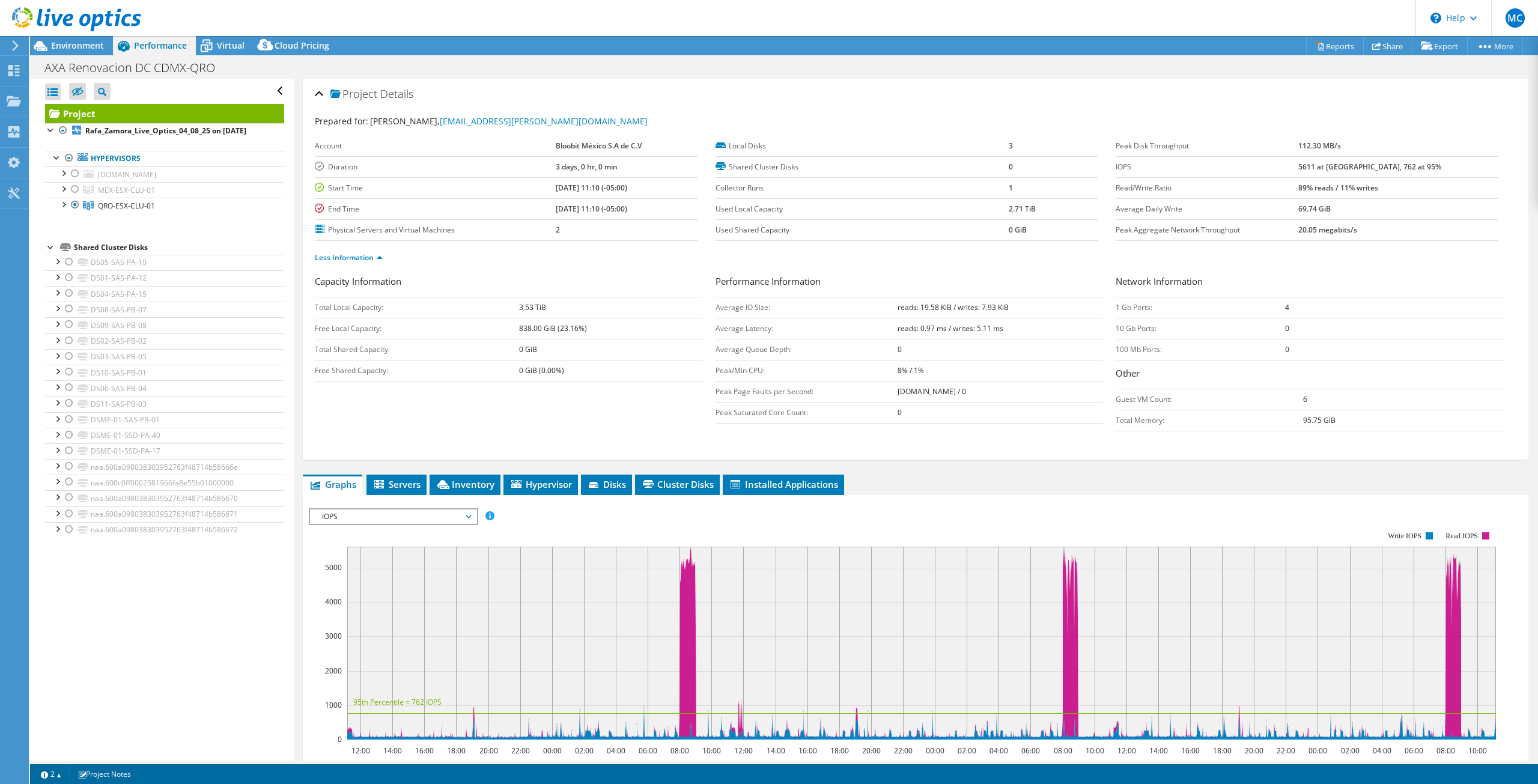
click at [520, 305] on b "3.53 TiB" at bounding box center [533, 307] width 27 height 10
click at [517, 309] on td "Total Local Capacity:" at bounding box center [417, 307] width 205 height 21
drag, startPoint x: 517, startPoint y: 306, endPoint x: 558, endPoint y: 304, distance: 41.0
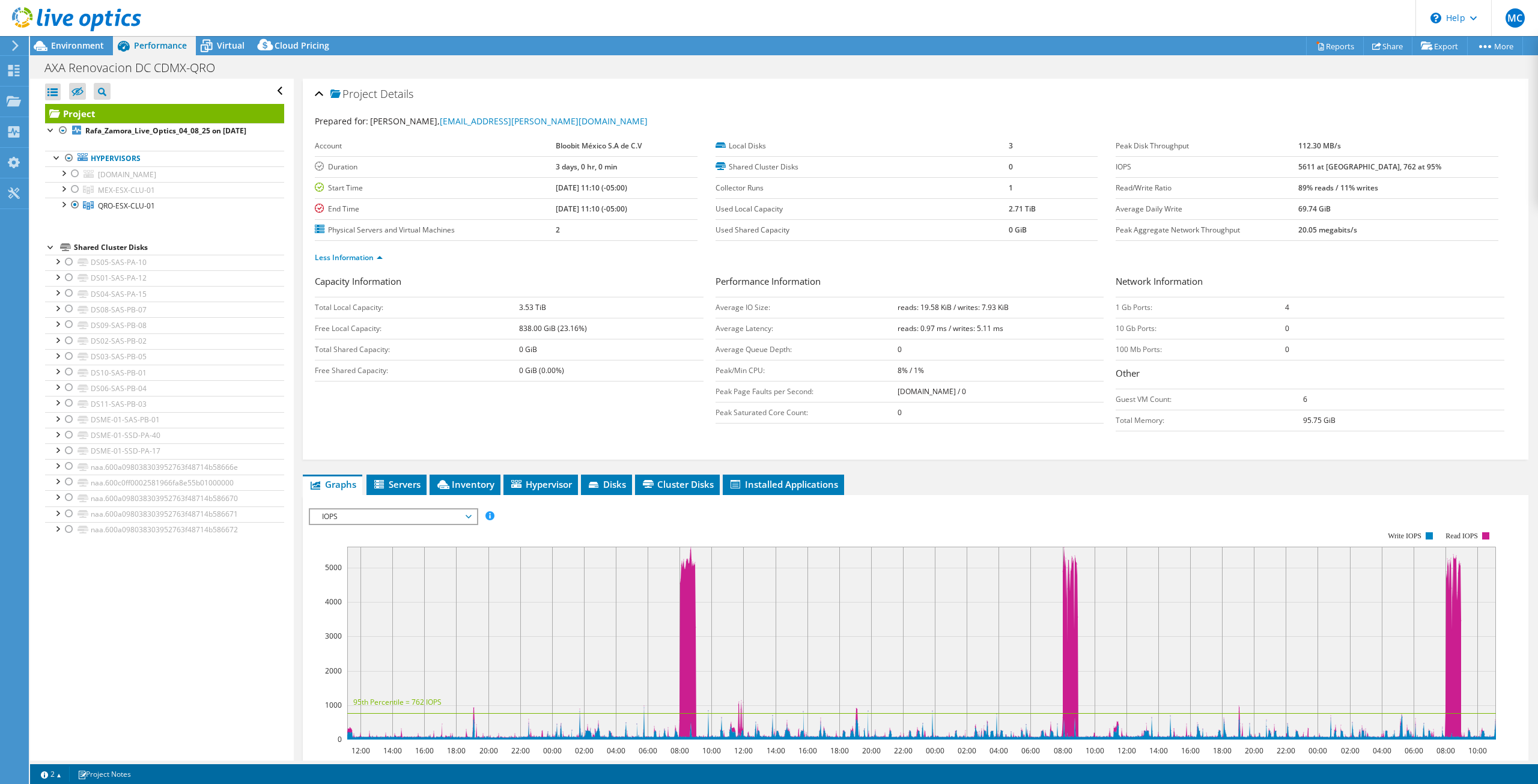
click at [558, 304] on tr "Total Local Capacity: 3.53 TiB" at bounding box center [508, 307] width 388 height 21
click at [522, 308] on b "3.53 TiB" at bounding box center [533, 307] width 27 height 10
drag, startPoint x: 1271, startPoint y: 302, endPoint x: 1286, endPoint y: 304, distance: 15.1
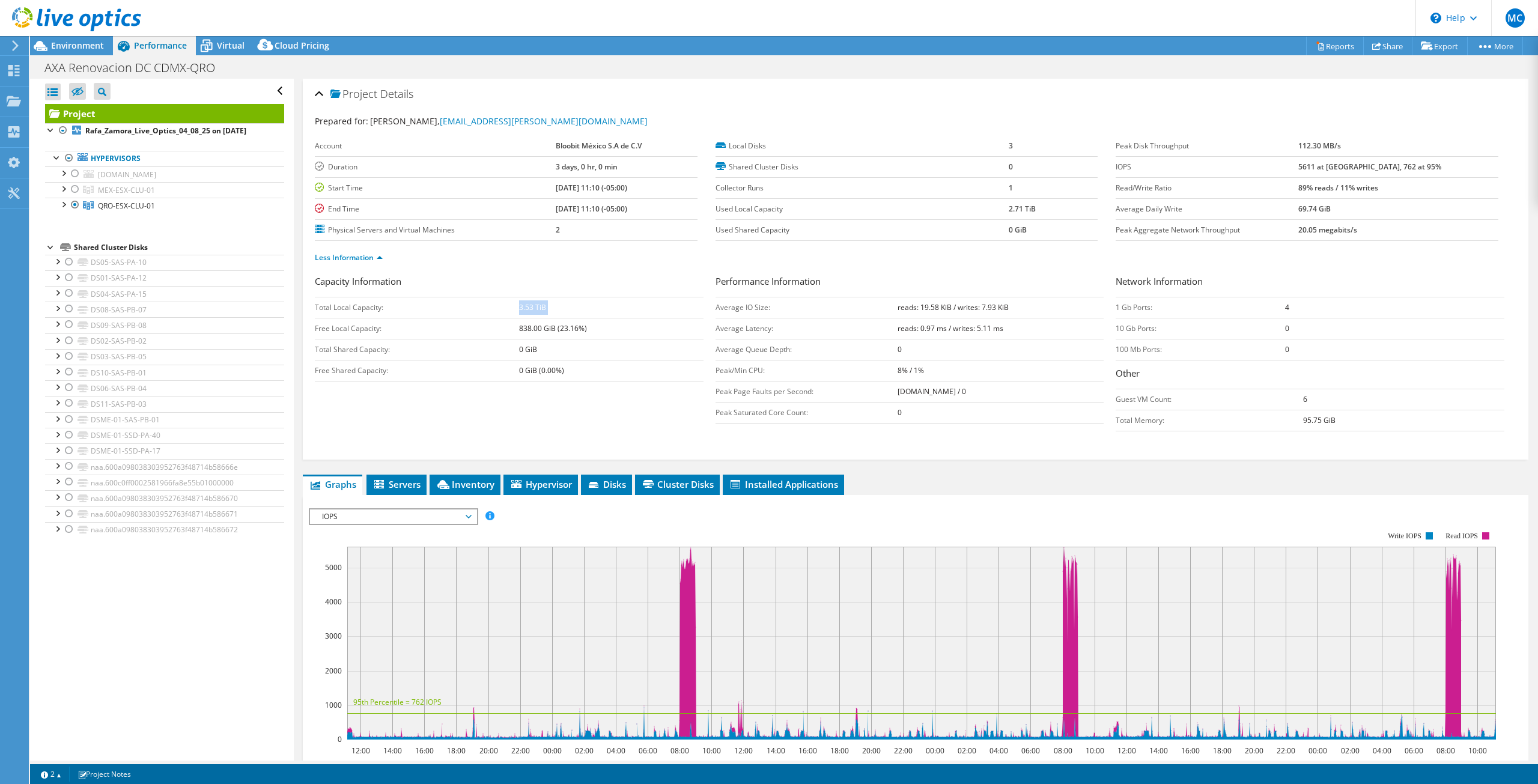
click at [1286, 304] on tr "1 Gb Ports: 4" at bounding box center [1309, 307] width 388 height 21
click at [1285, 304] on td "4" at bounding box center [1394, 307] width 219 height 21
drag, startPoint x: 1284, startPoint y: 306, endPoint x: 1267, endPoint y: 307, distance: 17.0
click at [1267, 307] on tr "1 Gb Ports: 4" at bounding box center [1309, 307] width 388 height 21
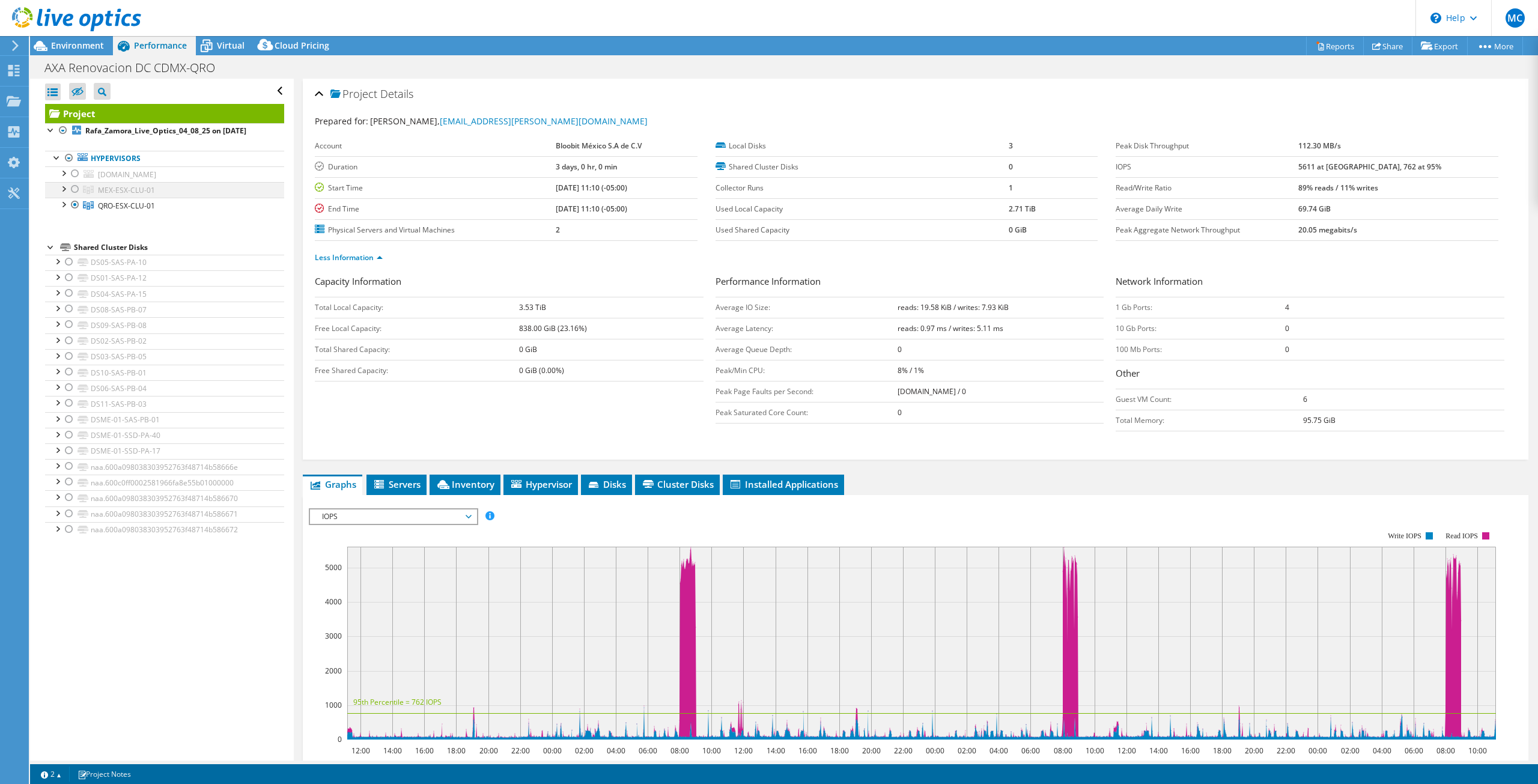
click at [78, 190] on div at bounding box center [75, 189] width 12 height 14
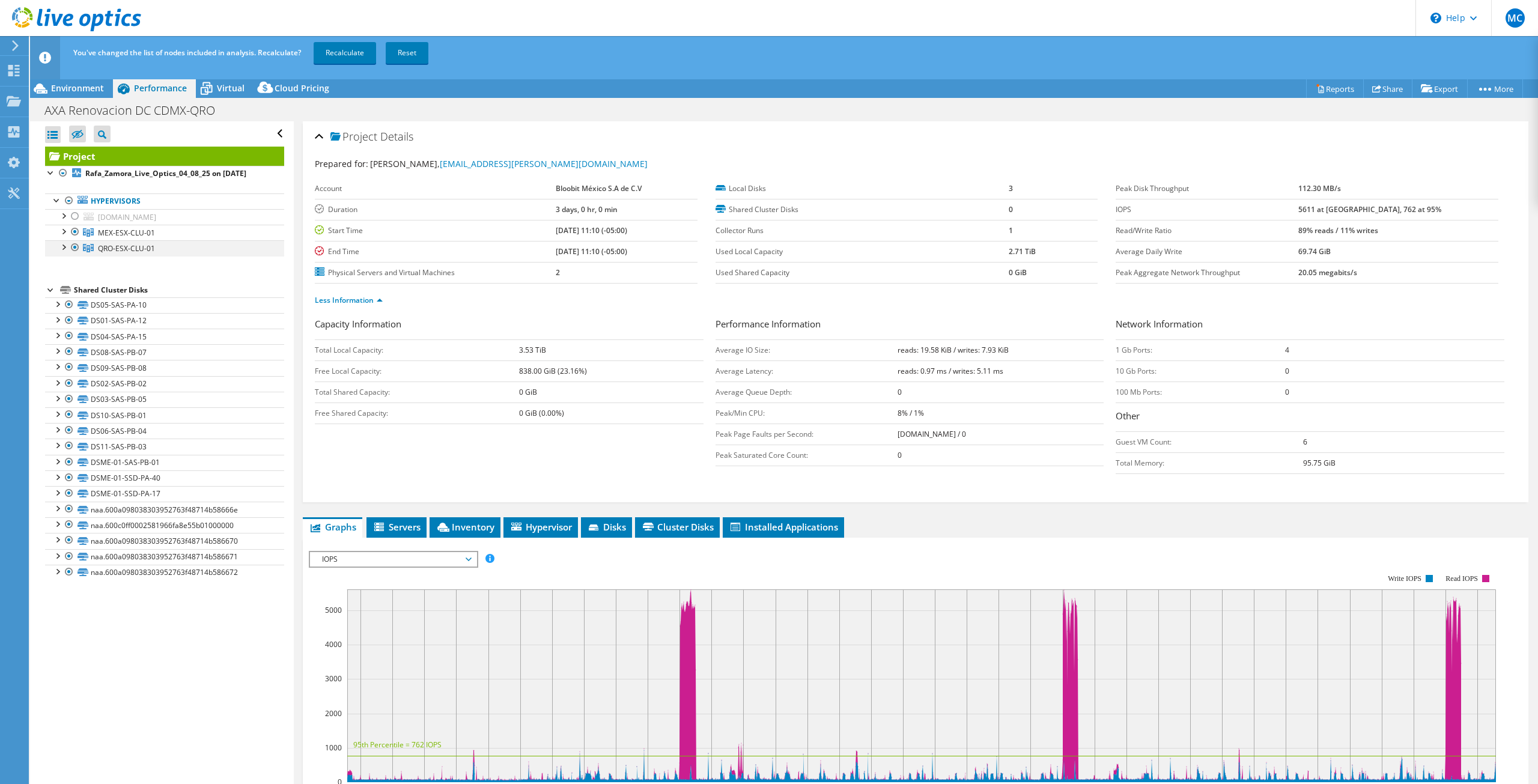
click at [75, 247] on div at bounding box center [75, 247] width 12 height 14
click at [330, 51] on link "Recalculate" at bounding box center [345, 53] width 62 height 22
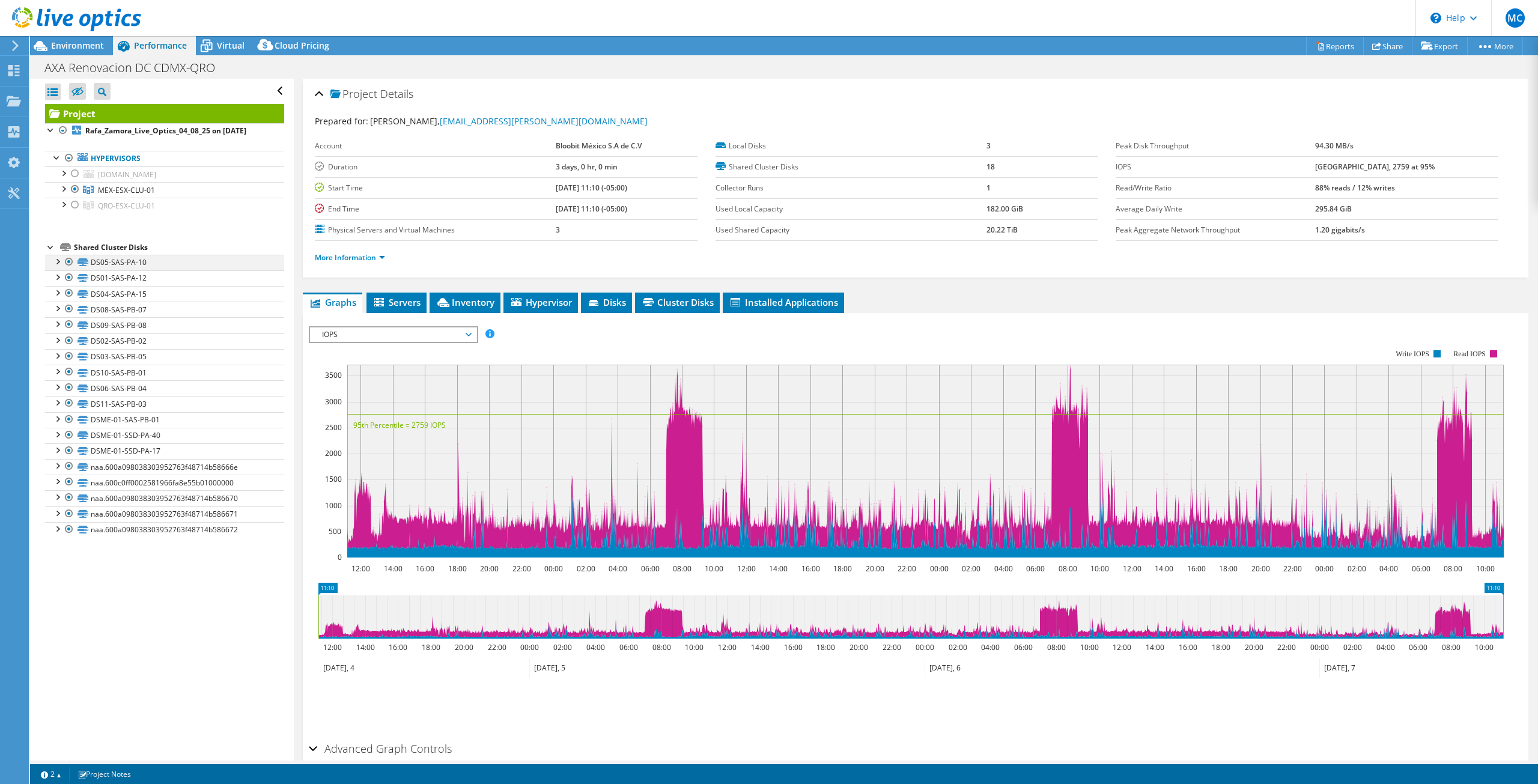
click at [67, 262] on div at bounding box center [69, 262] width 12 height 14
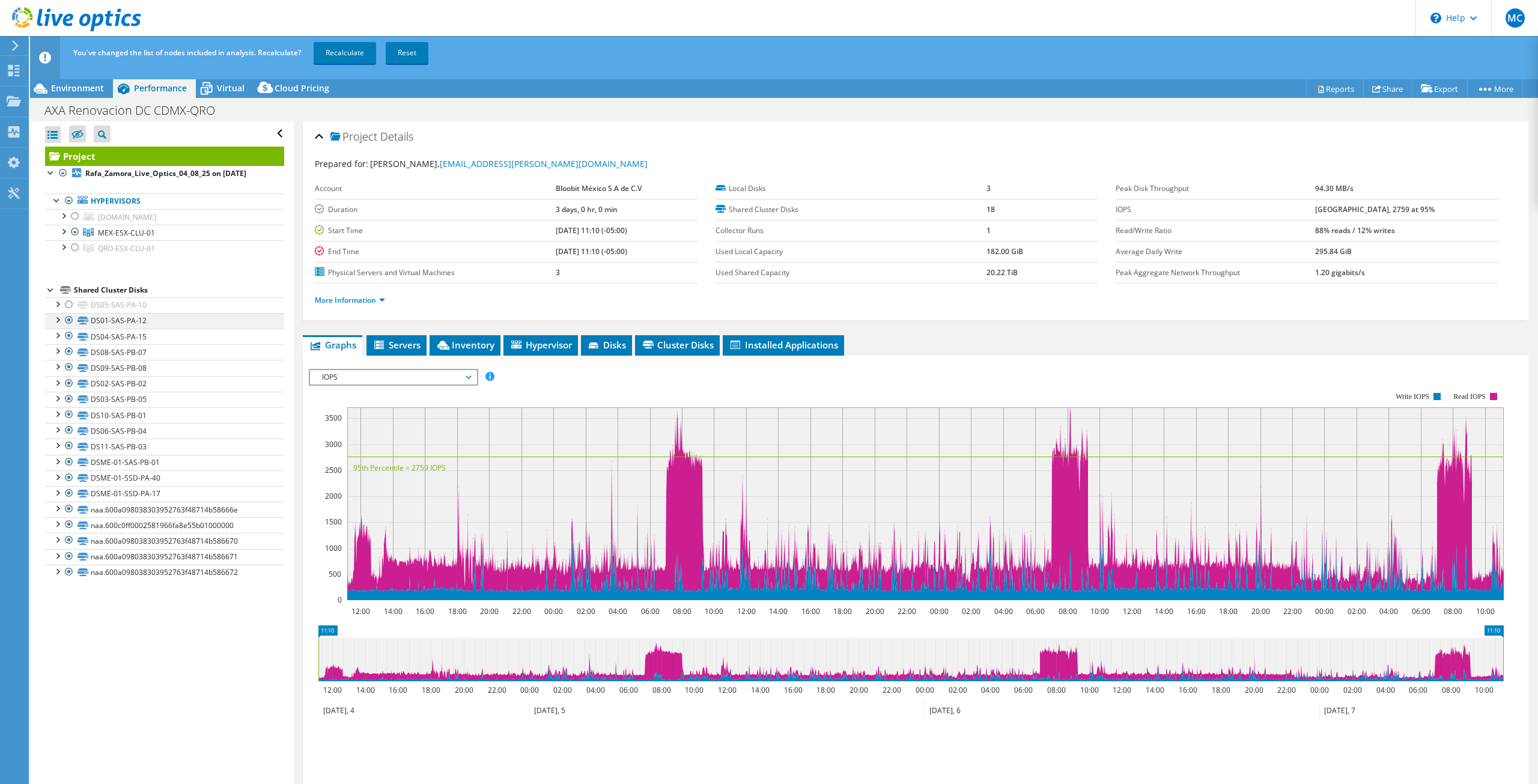
click at [69, 320] on div at bounding box center [69, 319] width 12 height 14
click at [70, 334] on div at bounding box center [69, 335] width 12 height 14
click at [71, 353] on div at bounding box center [69, 350] width 12 height 14
click at [72, 368] on div at bounding box center [69, 366] width 12 height 14
click at [70, 384] on div at bounding box center [69, 382] width 12 height 14
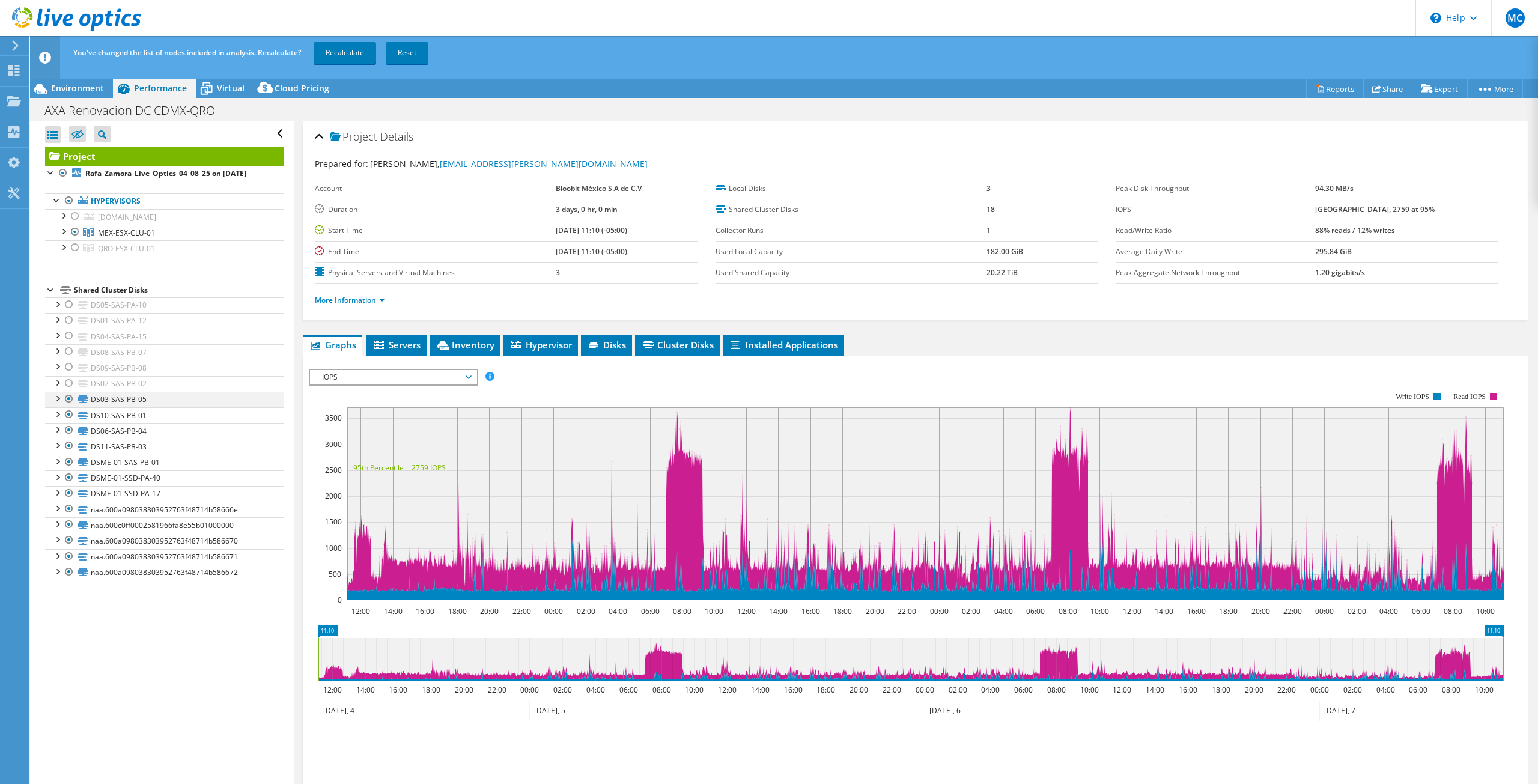
click at [66, 395] on div at bounding box center [69, 398] width 12 height 14
click at [70, 408] on div at bounding box center [69, 414] width 12 height 14
click at [69, 432] on div at bounding box center [69, 429] width 12 height 14
click at [65, 449] on div at bounding box center [69, 445] width 12 height 14
click at [65, 458] on div at bounding box center [69, 461] width 12 height 14
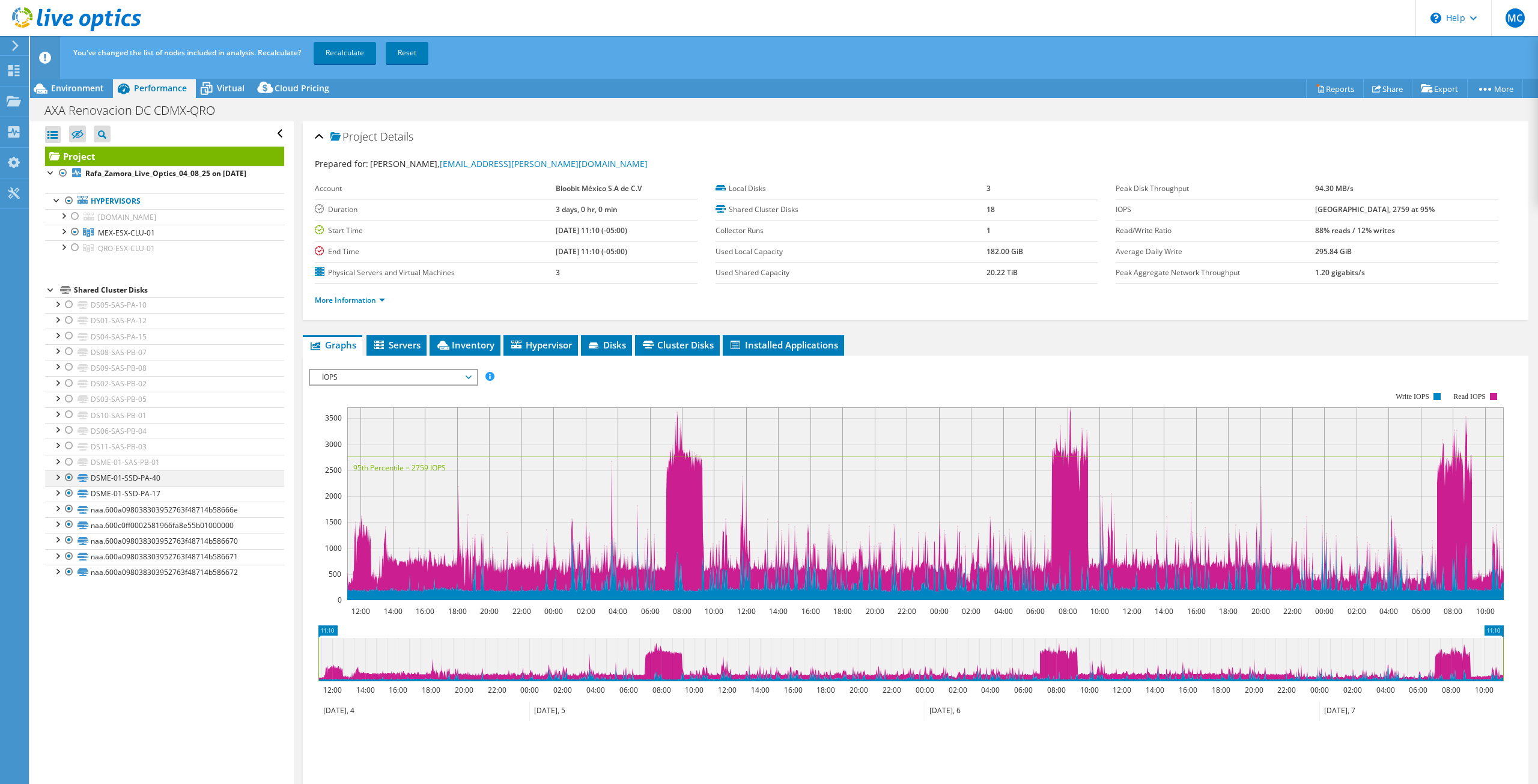
click at [69, 471] on div at bounding box center [69, 477] width 12 height 14
click at [71, 491] on div at bounding box center [69, 492] width 12 height 14
click at [69, 505] on div at bounding box center [69, 508] width 12 height 14
click at [66, 522] on div at bounding box center [69, 524] width 12 height 14
click at [67, 541] on div at bounding box center [69, 539] width 12 height 14
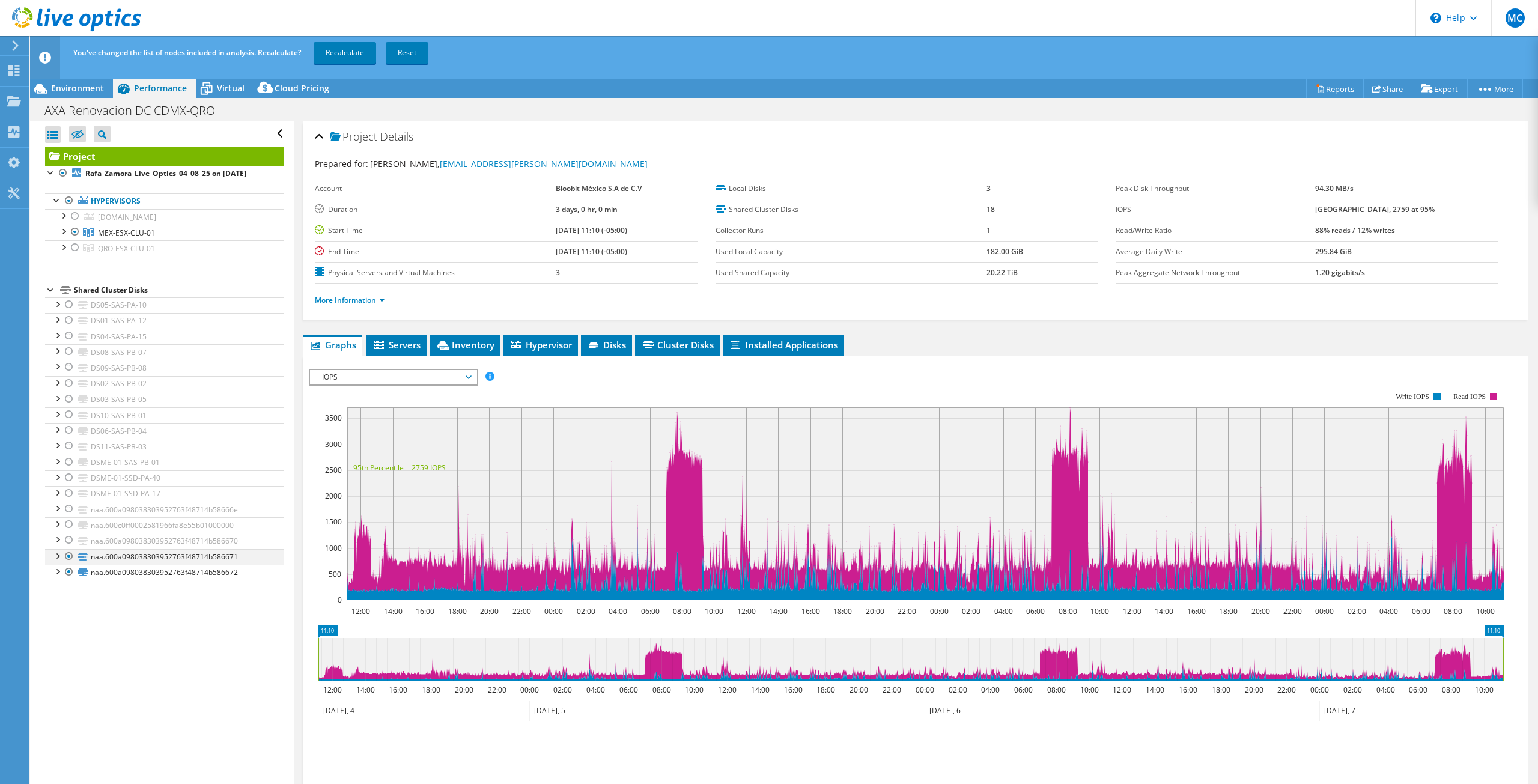
click at [73, 556] on div at bounding box center [69, 556] width 12 height 14
click at [71, 564] on div at bounding box center [69, 571] width 12 height 14
click at [351, 52] on link "Recalculate" at bounding box center [345, 53] width 62 height 22
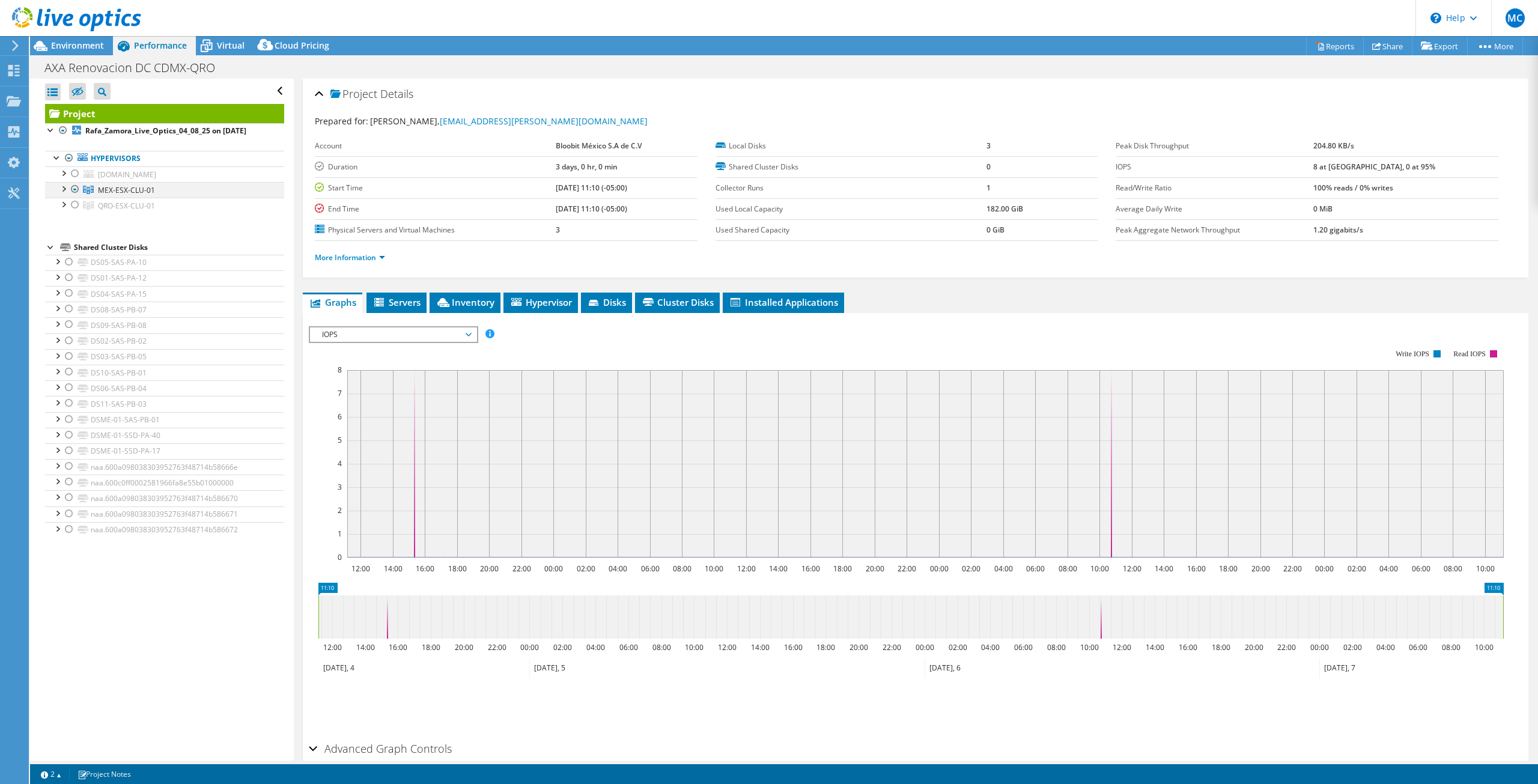
click at [63, 187] on div at bounding box center [63, 188] width 12 height 12
click at [335, 255] on link "More Information" at bounding box center [350, 257] width 70 height 10
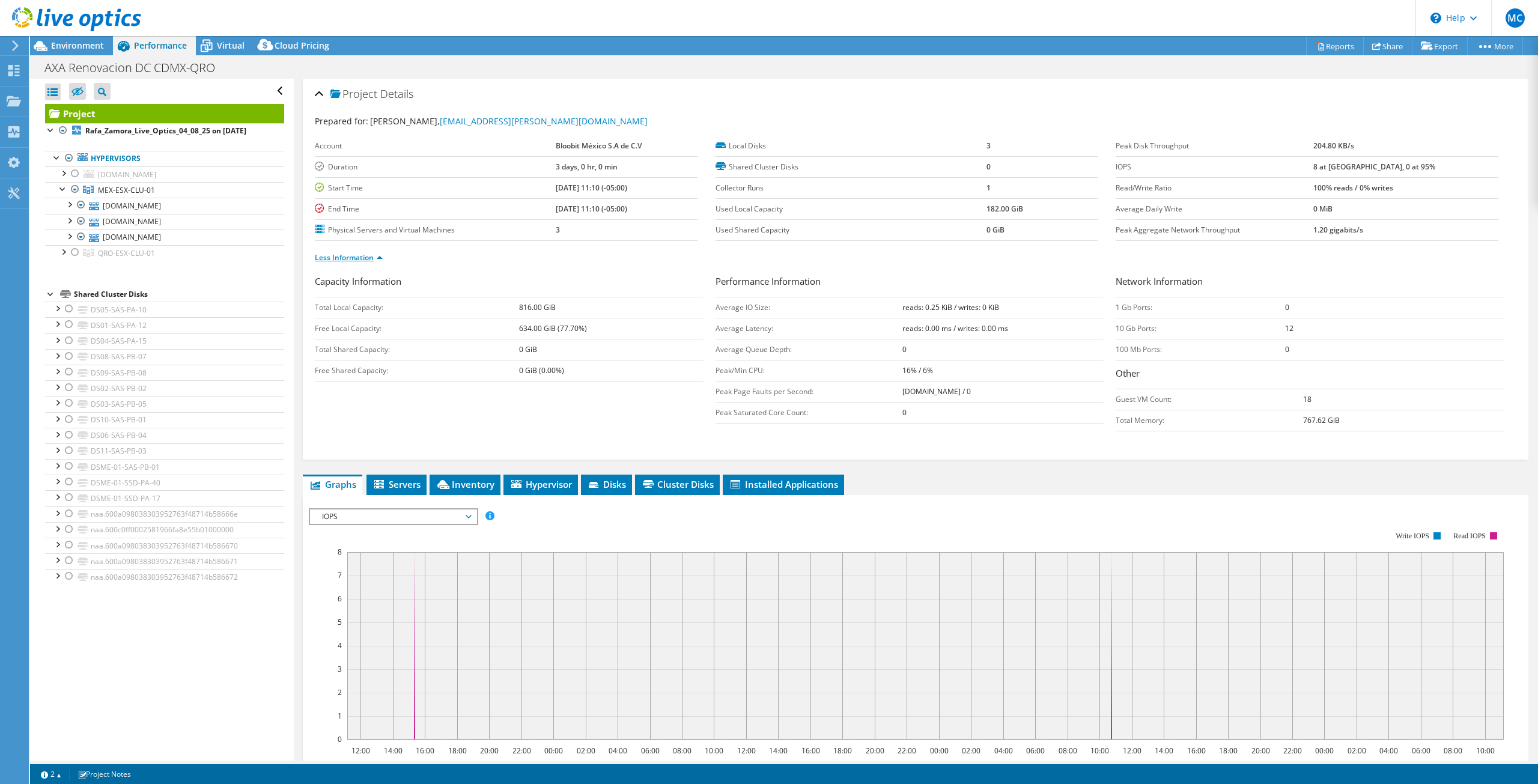
click at [335, 255] on link "Less Information" at bounding box center [348, 257] width 68 height 10
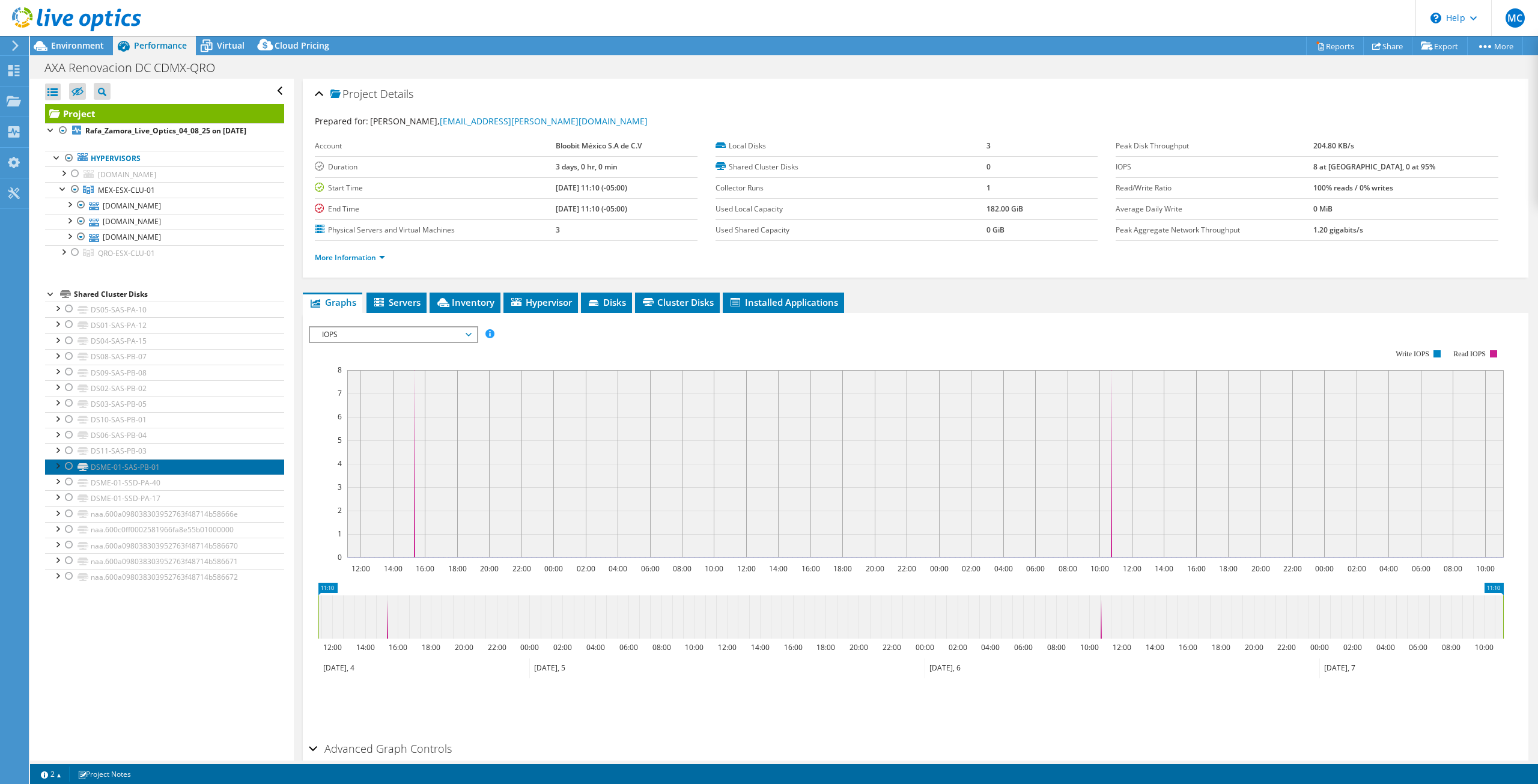
click at [98, 463] on link "DSME-01-SAS-PB-01" at bounding box center [164, 466] width 239 height 16
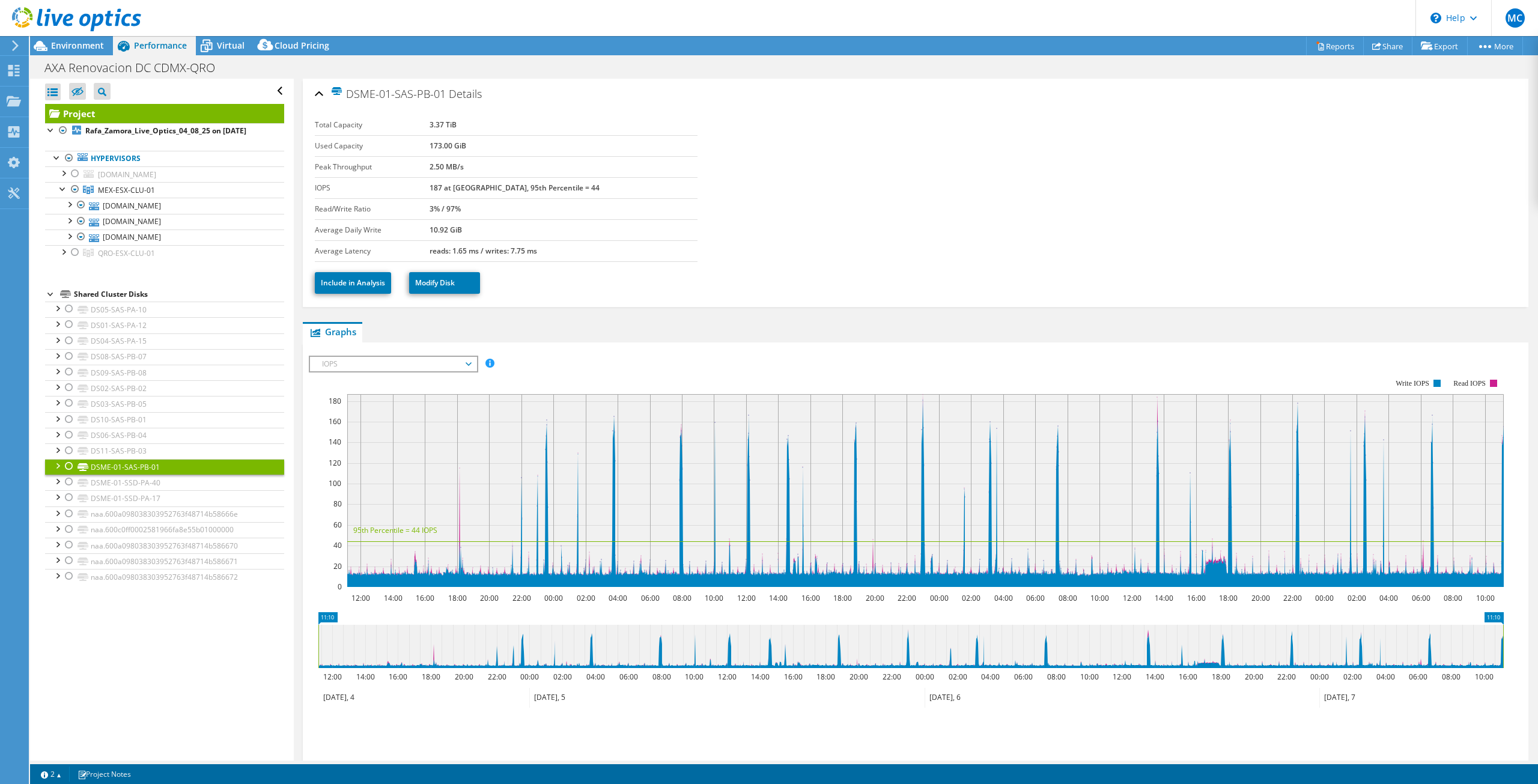
click at [66, 459] on div at bounding box center [69, 465] width 12 height 14
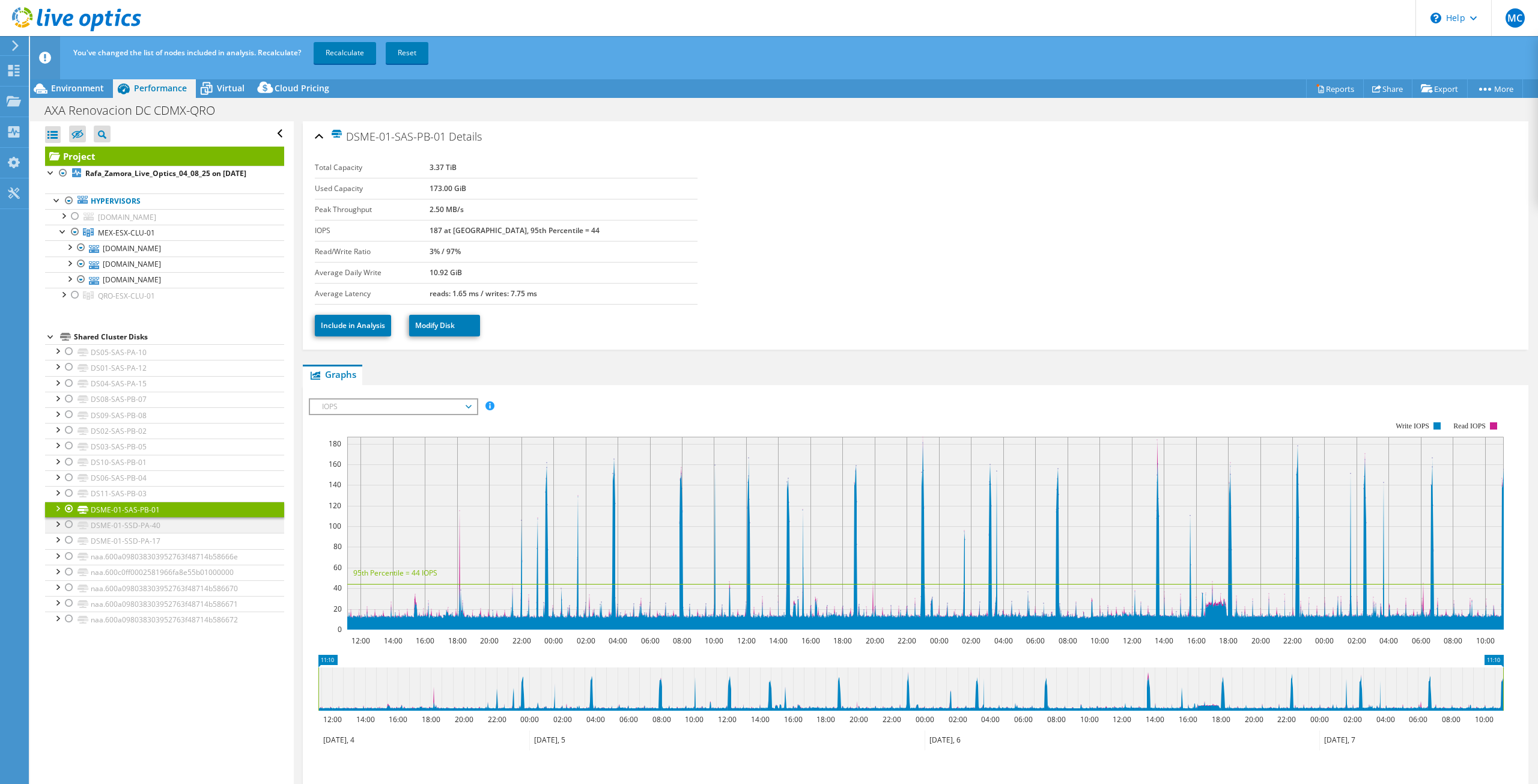
click at [67, 522] on div at bounding box center [69, 524] width 12 height 14
click at [68, 539] on div at bounding box center [69, 539] width 12 height 14
click at [349, 319] on link "Include in Analysis" at bounding box center [352, 325] width 76 height 22
click at [344, 49] on link "Recalculate" at bounding box center [345, 53] width 62 height 22
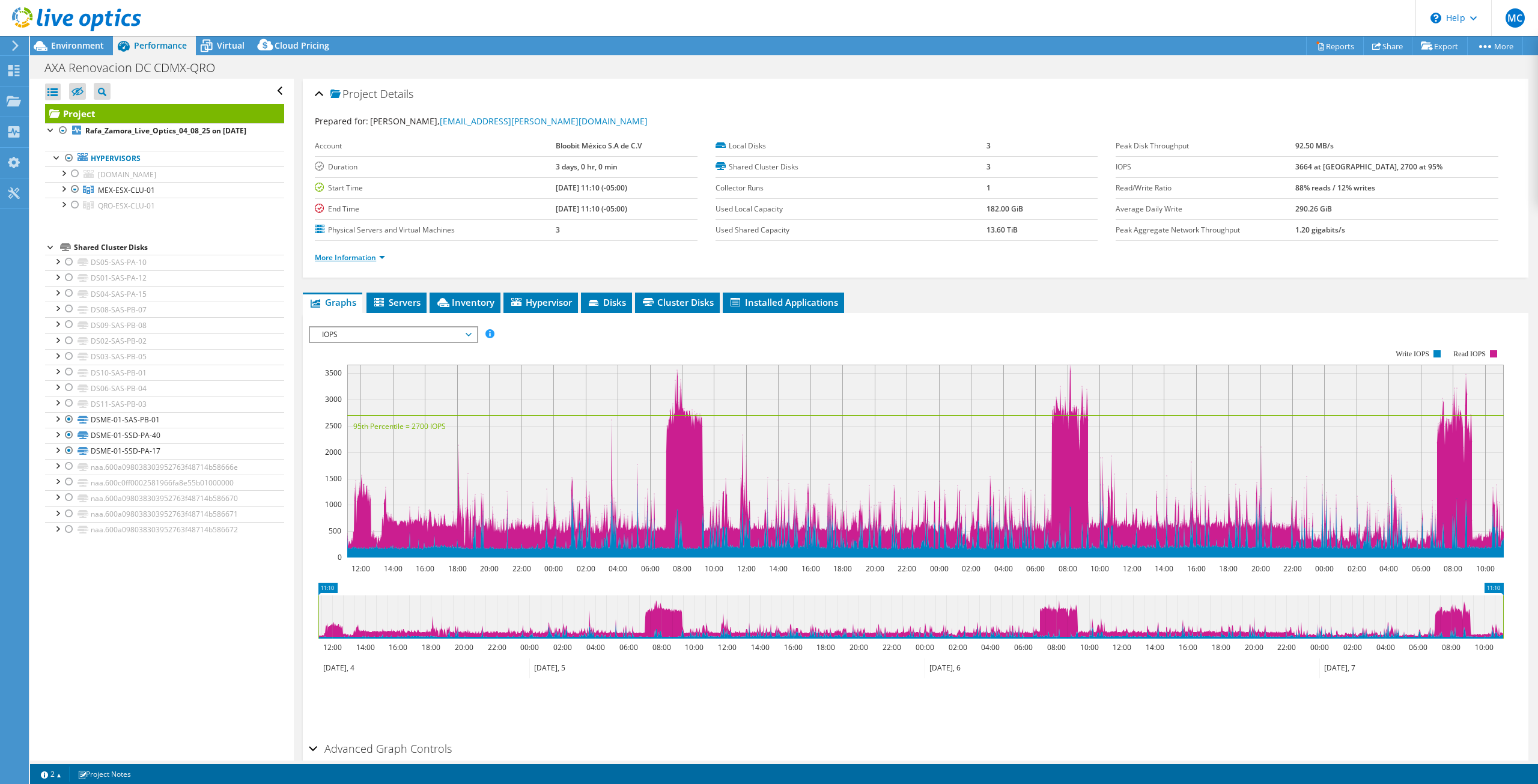
click at [348, 259] on link "More Information" at bounding box center [350, 257] width 70 height 10
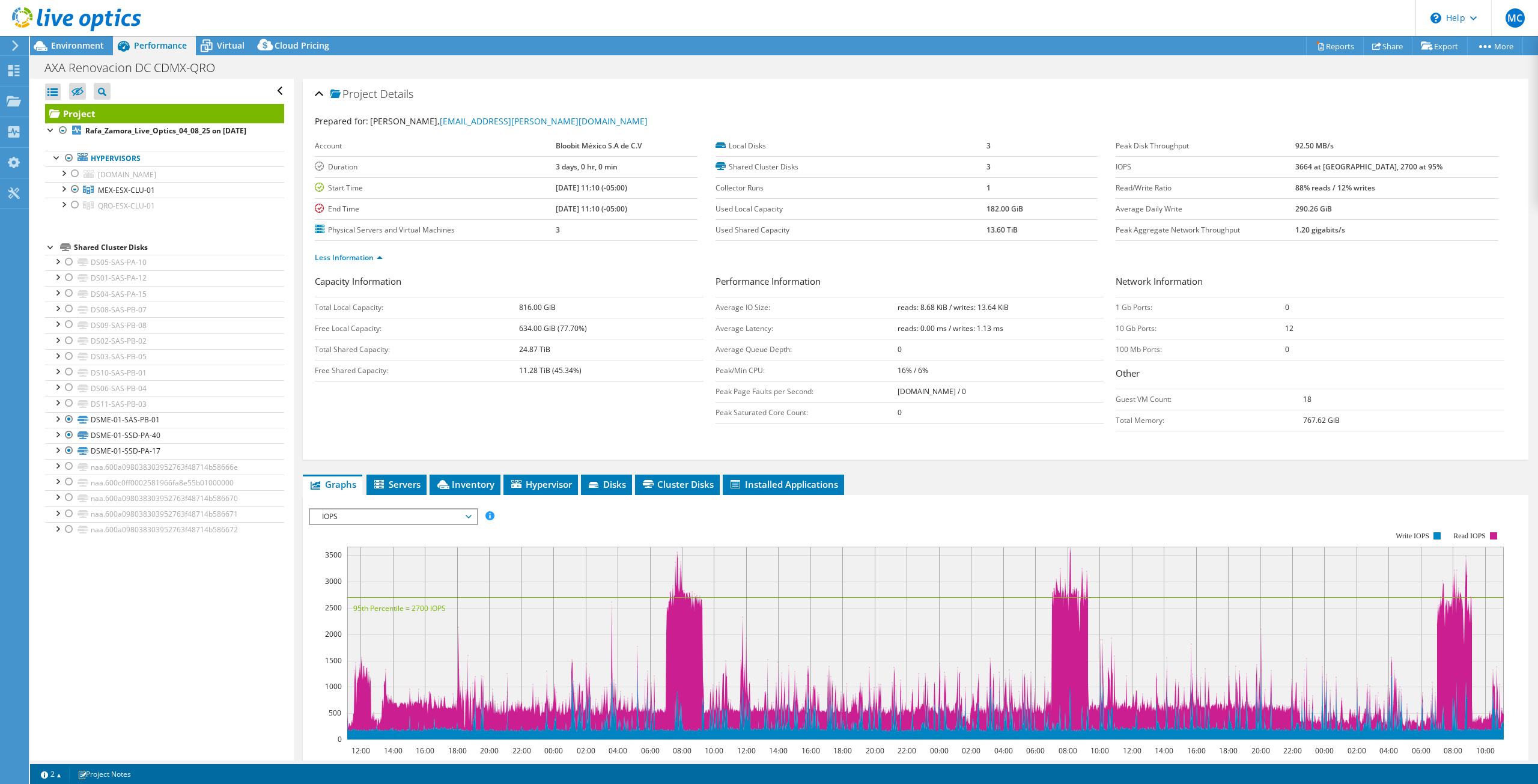
click at [320, 92] on div "Project Details" at bounding box center [915, 94] width 1202 height 26
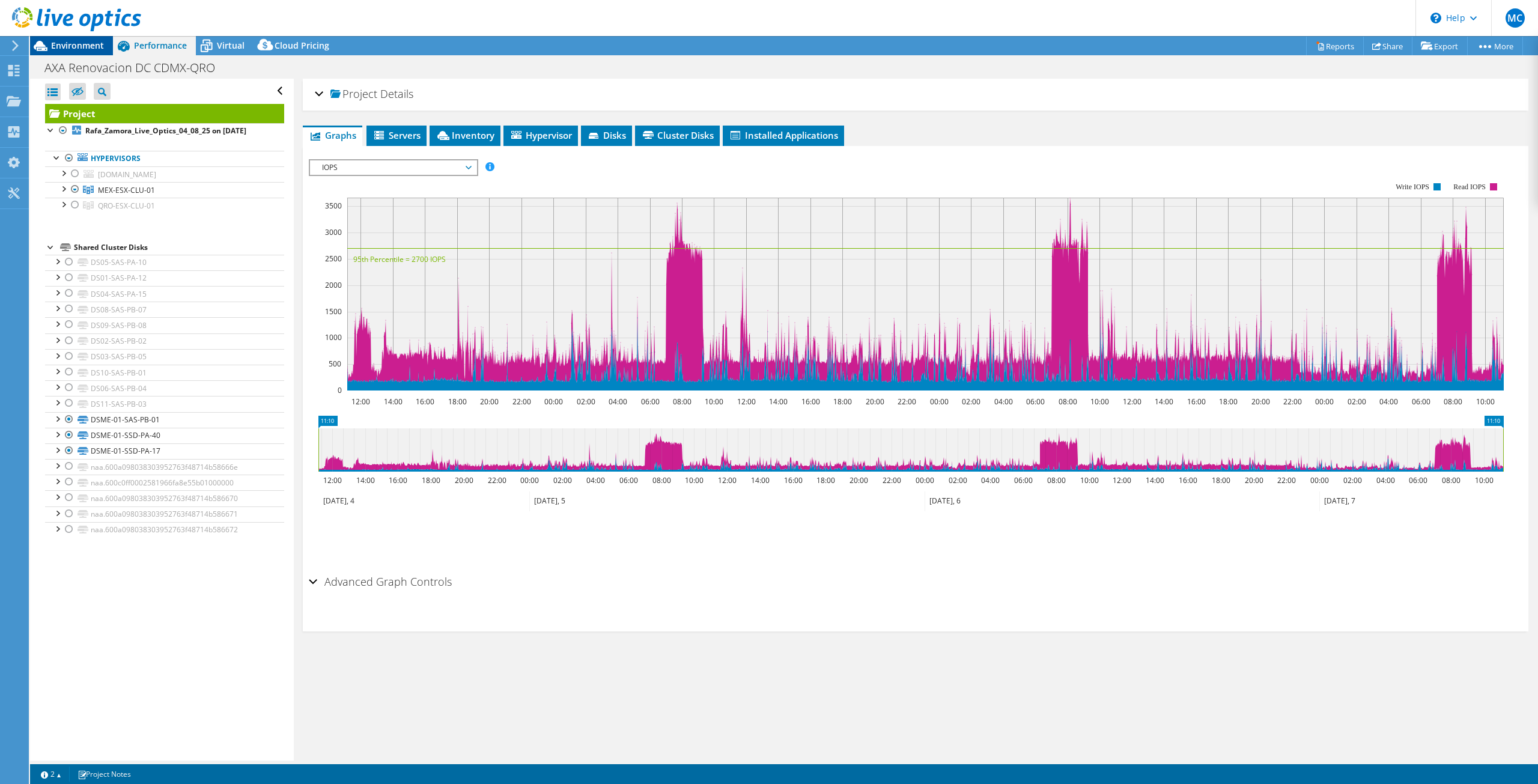
click at [88, 47] on span "Environment" at bounding box center [77, 45] width 53 height 12
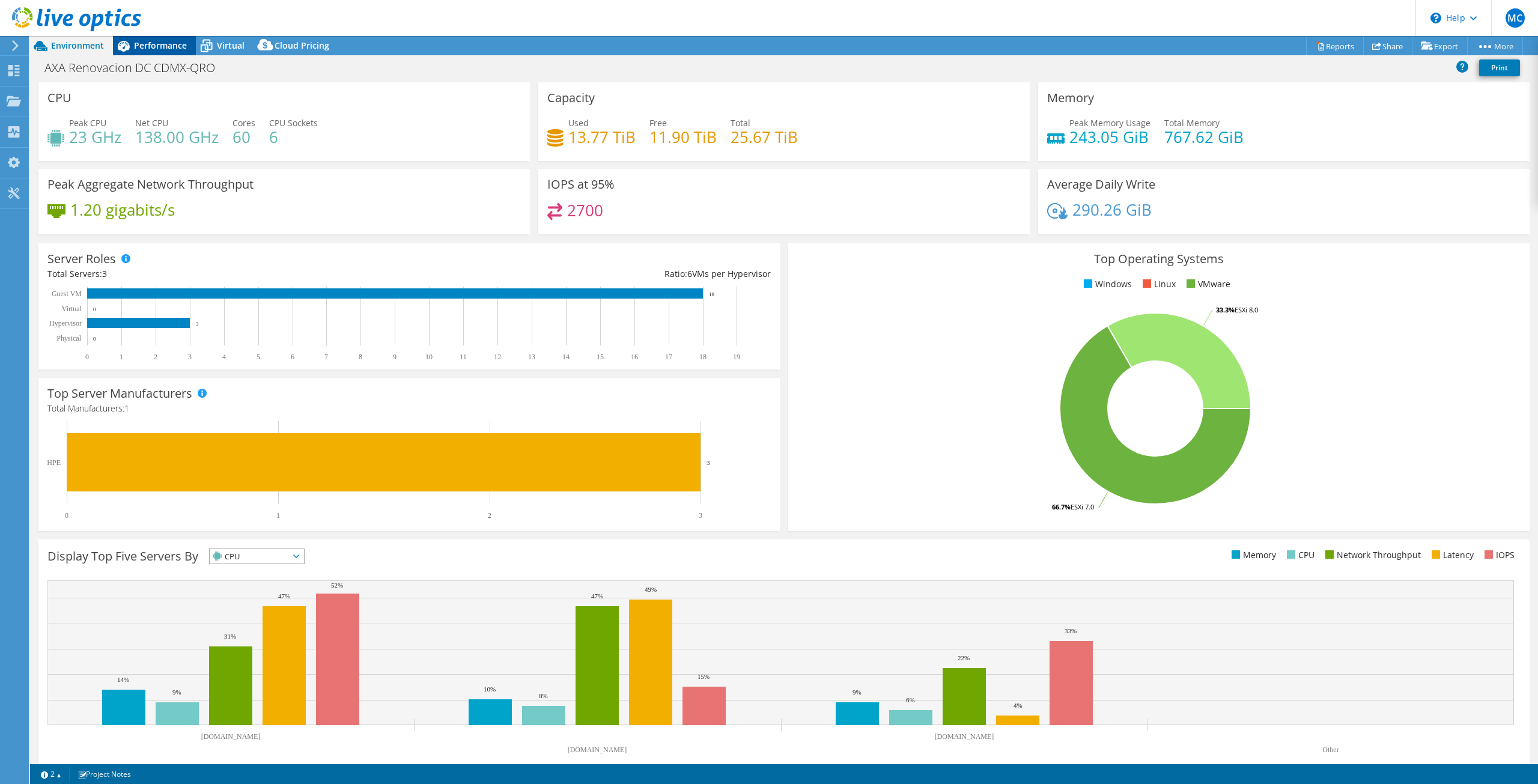
click at [130, 44] on icon at bounding box center [123, 45] width 21 height 21
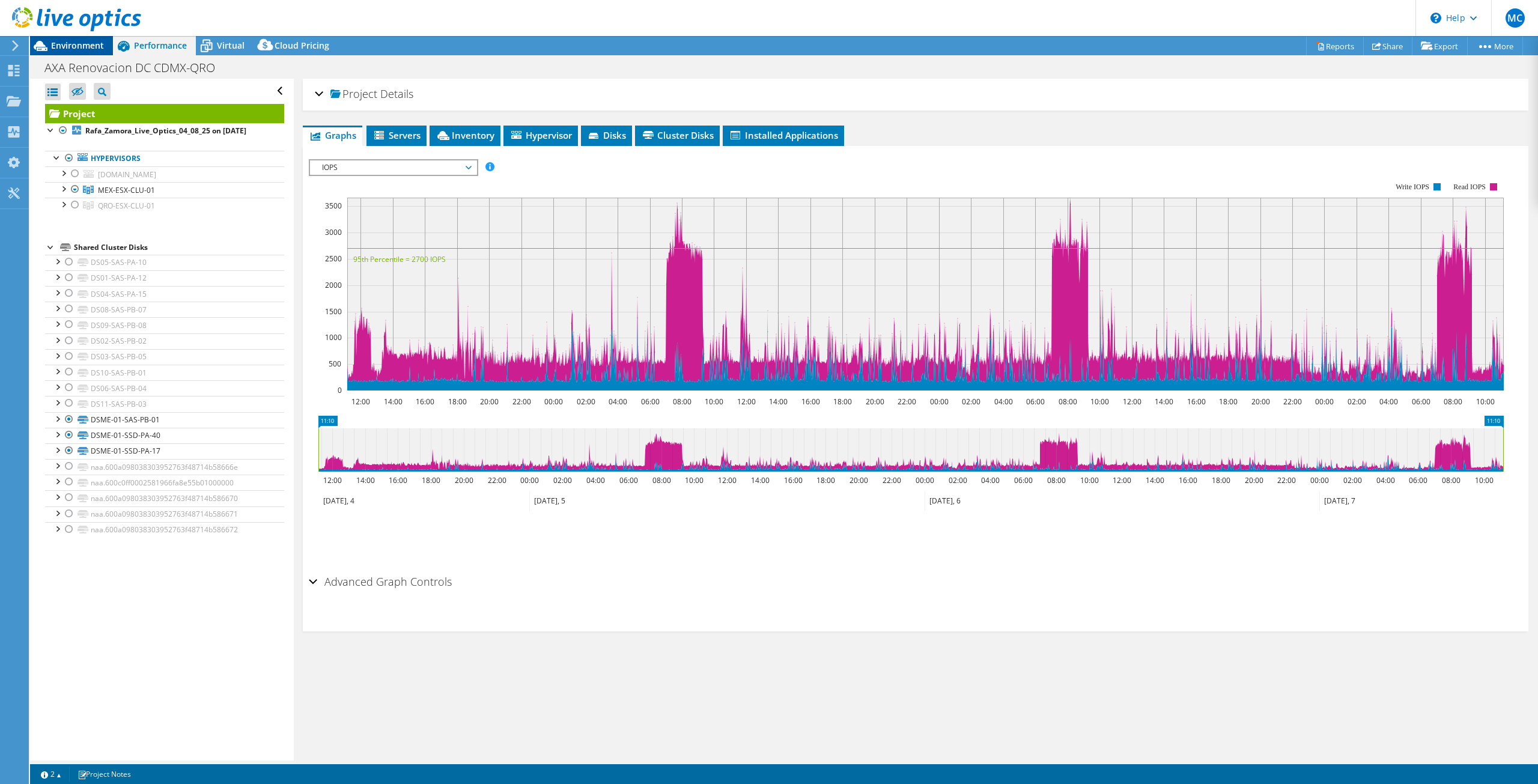
click at [86, 48] on span "Environment" at bounding box center [77, 45] width 53 height 12
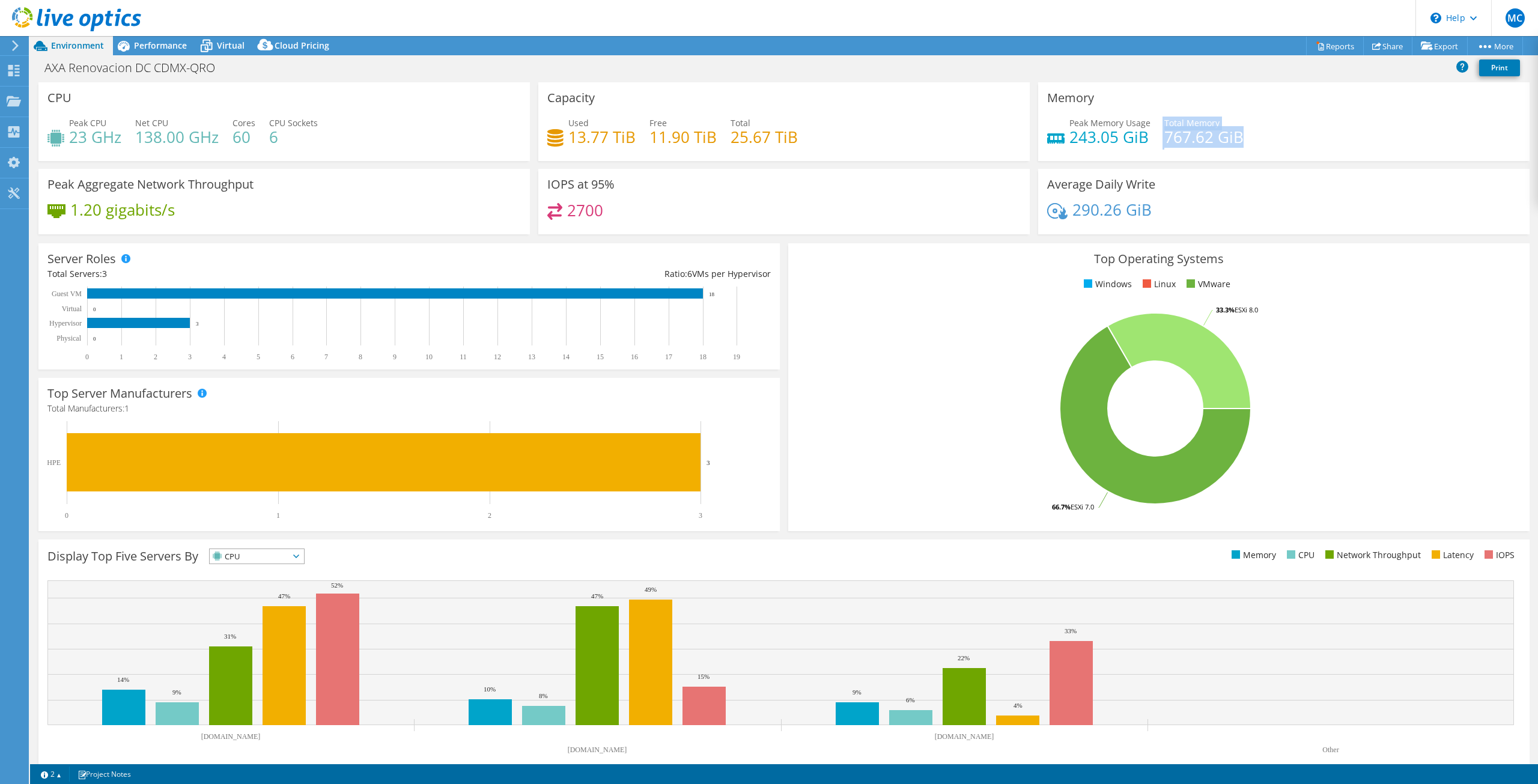
drag, startPoint x: 1155, startPoint y: 138, endPoint x: 1233, endPoint y: 135, distance: 78.1
click at [1233, 135] on div "Peak Memory Usage 243.05 GiB Total Memory 767.62 GiB" at bounding box center [1283, 136] width 473 height 39
click at [1202, 153] on div "Peak Memory Usage 243.05 GiB Total Memory 767.62 GiB" at bounding box center [1283, 136] width 473 height 39
drag, startPoint x: 1060, startPoint y: 141, endPoint x: 1138, endPoint y: 137, distance: 78.1
click at [1138, 137] on div "Peak Memory Usage 243.05 GiB" at bounding box center [1098, 130] width 103 height 27
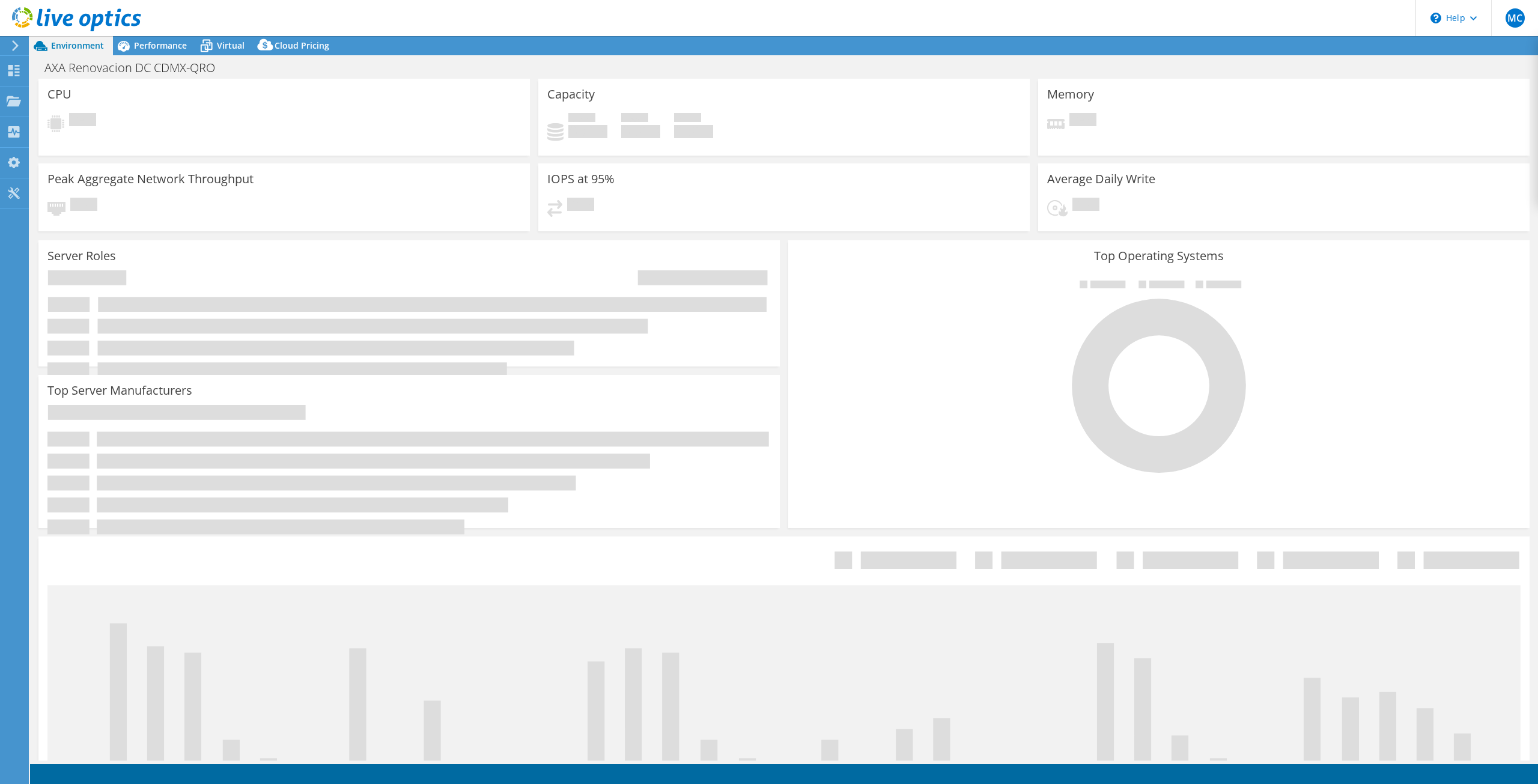
select select "USD"
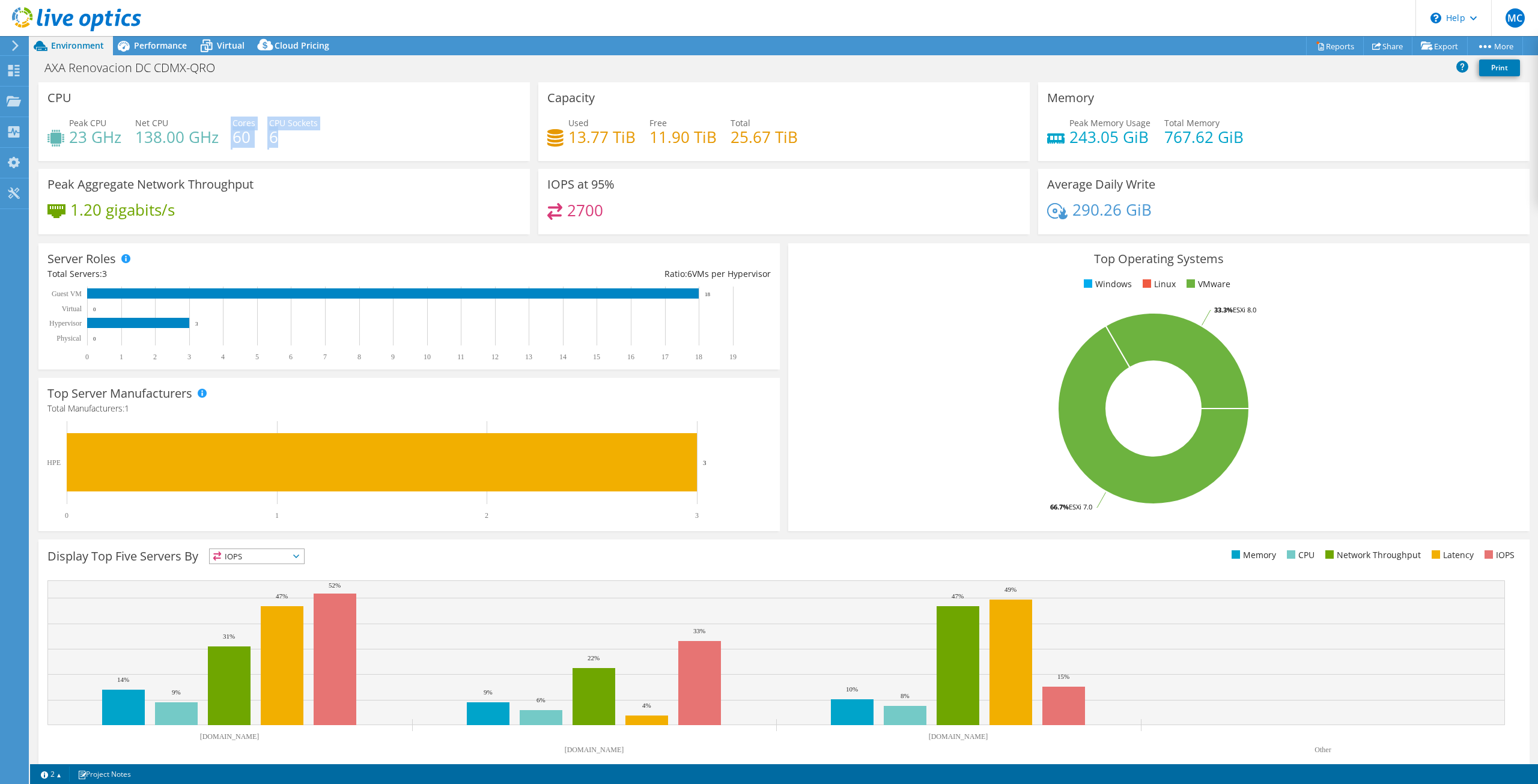
drag, startPoint x: 230, startPoint y: 134, endPoint x: 278, endPoint y: 132, distance: 48.0
click at [278, 132] on div "Peak CPU 23 GHz Net CPU 138.00 GHz Cores 60 CPU Sockets 6" at bounding box center [284, 136] width 473 height 39
drag, startPoint x: 1062, startPoint y: 128, endPoint x: 1141, endPoint y: 134, distance: 79.2
click at [1141, 134] on div "Peak Memory Usage 243.05 GiB" at bounding box center [1098, 130] width 103 height 27
drag, startPoint x: 1163, startPoint y: 197, endPoint x: 973, endPoint y: 212, distance: 190.6
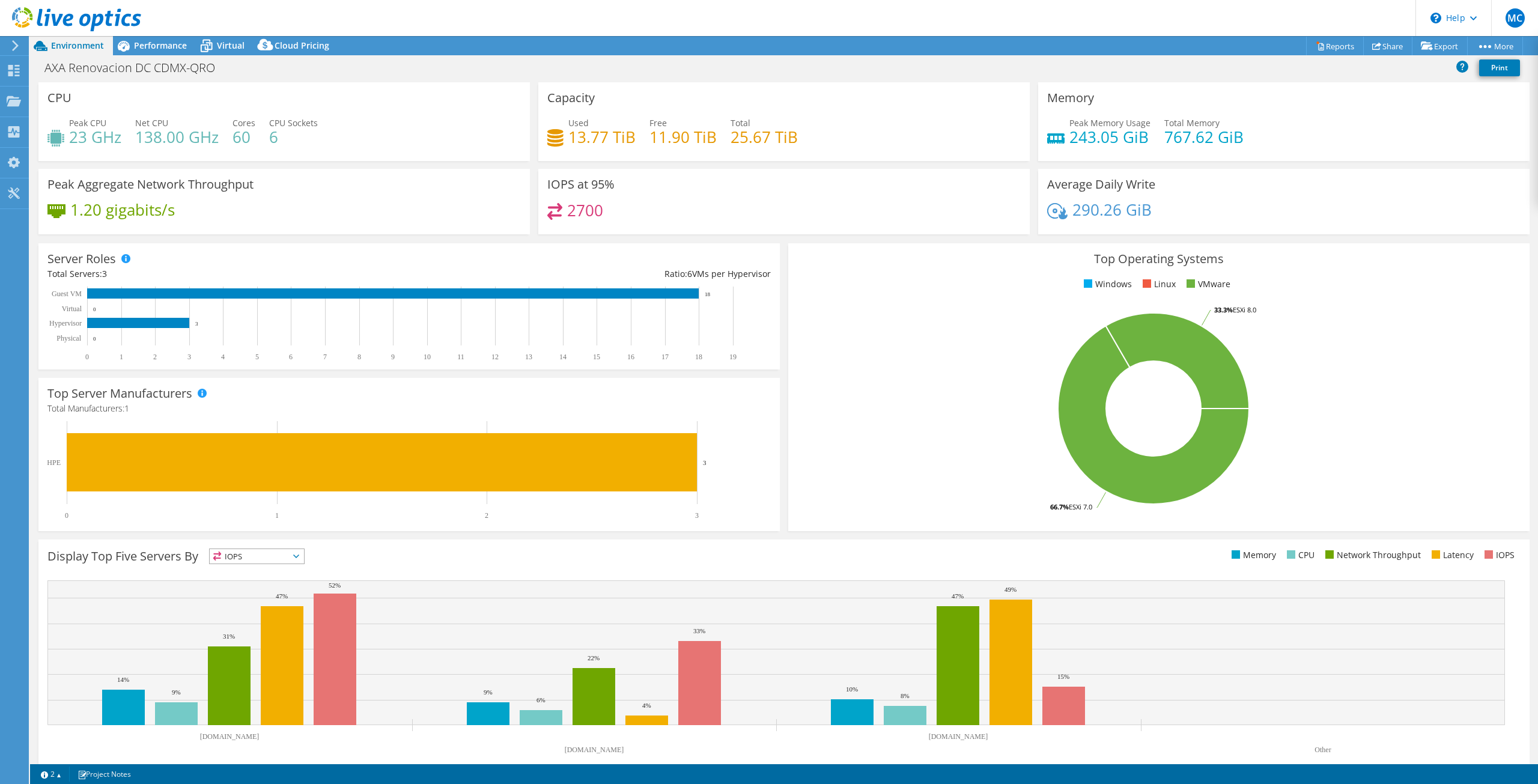
click at [1163, 200] on div "Average Daily Write 290.26 GiB" at bounding box center [1284, 201] width 491 height 65
click at [590, 205] on h4 "2700" at bounding box center [585, 210] width 36 height 13
drag, startPoint x: 725, startPoint y: 138, endPoint x: 792, endPoint y: 135, distance: 67.1
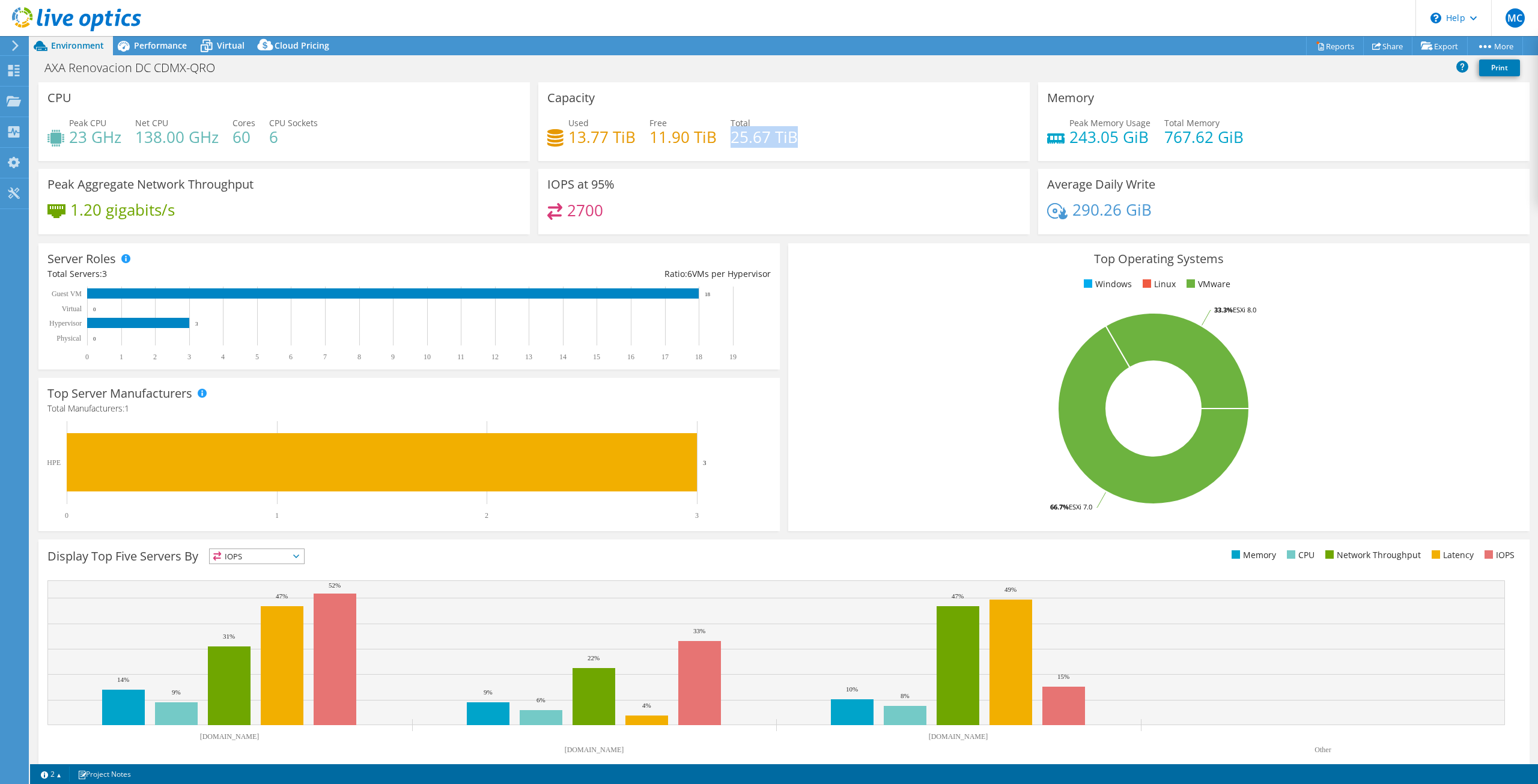
click at [792, 135] on h4 "25.67 TiB" at bounding box center [764, 137] width 67 height 13
click at [764, 133] on h4 "25.67 TiB" at bounding box center [764, 137] width 67 height 13
click at [655, 196] on div "IOPS at 95% 2700" at bounding box center [784, 201] width 491 height 65
